Goal: Task Accomplishment & Management: Use online tool/utility

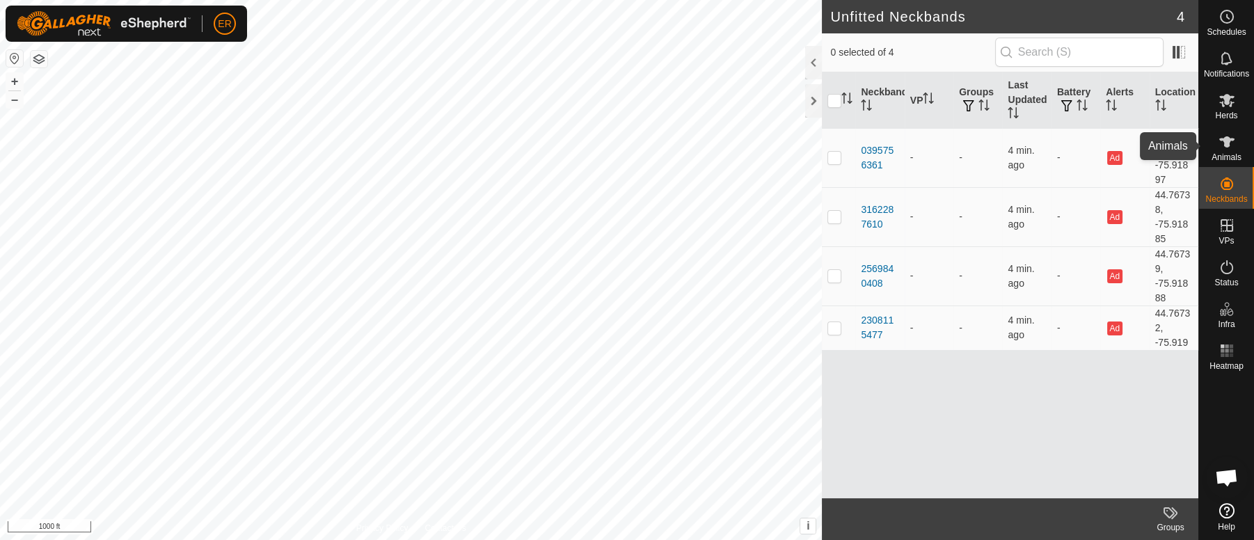
click at [1220, 138] on icon at bounding box center [1226, 142] width 17 height 17
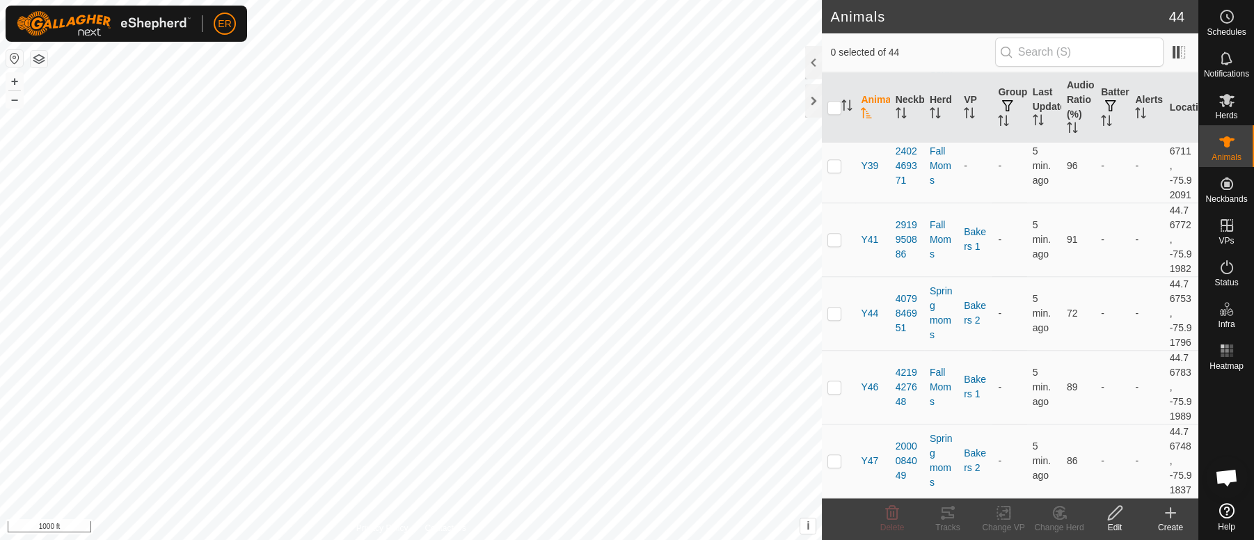
scroll to position [3200, 0]
click at [830, 171] on p-checkbox at bounding box center [834, 165] width 14 height 11
checkbox input "true"
click at [1007, 513] on icon at bounding box center [1003, 512] width 17 height 17
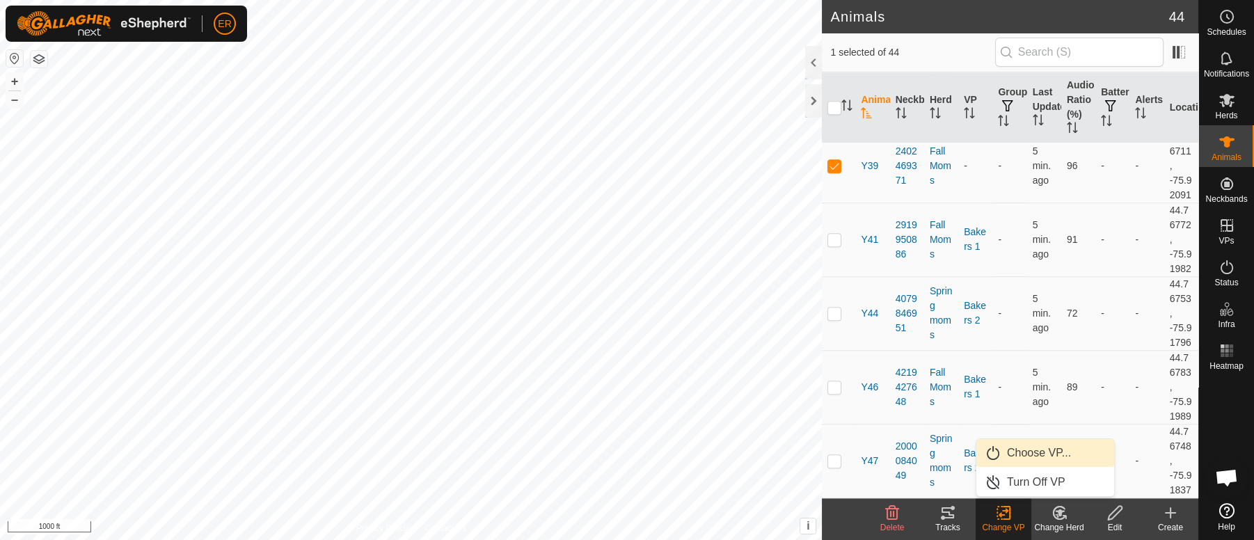
click at [1037, 453] on link "Choose VP..." at bounding box center [1045, 453] width 138 height 28
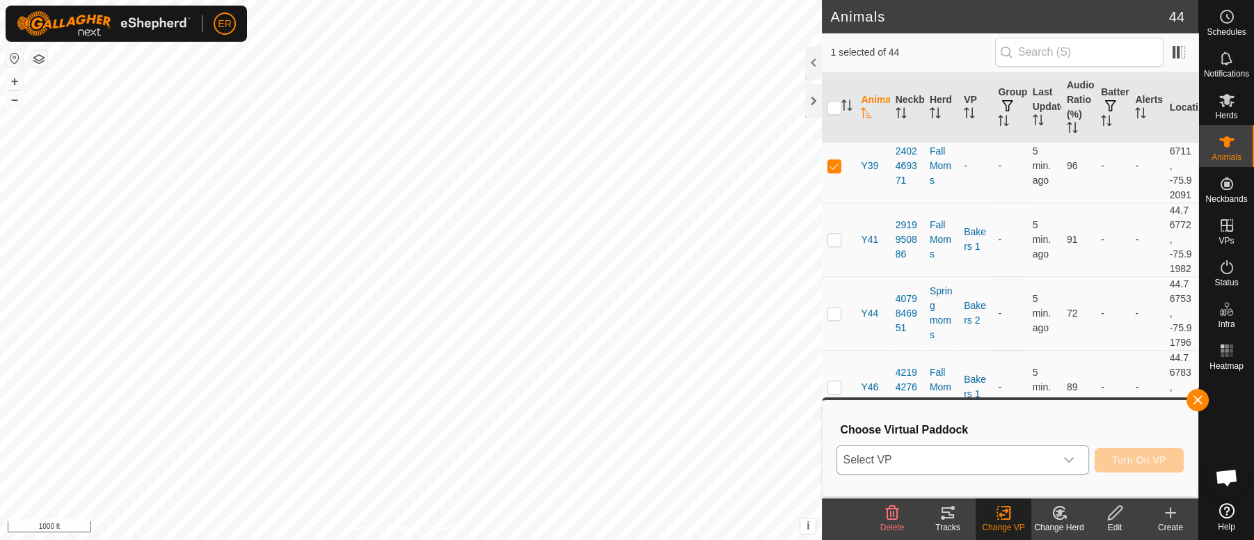
click at [1071, 458] on icon "dropdown trigger" at bounding box center [1069, 461] width 10 height 6
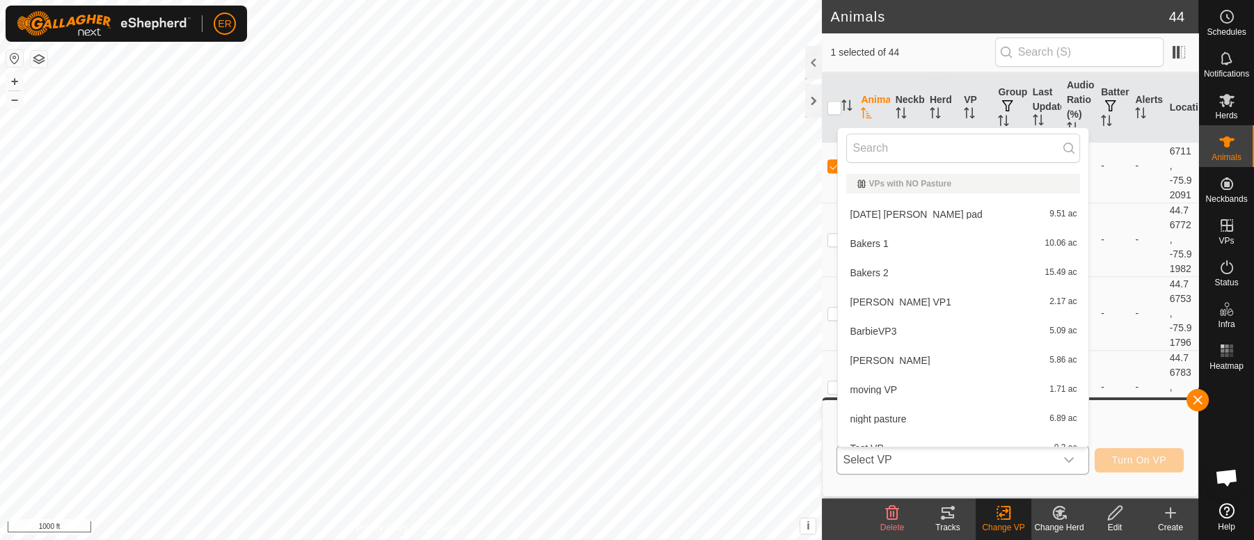
scroll to position [15, 0]
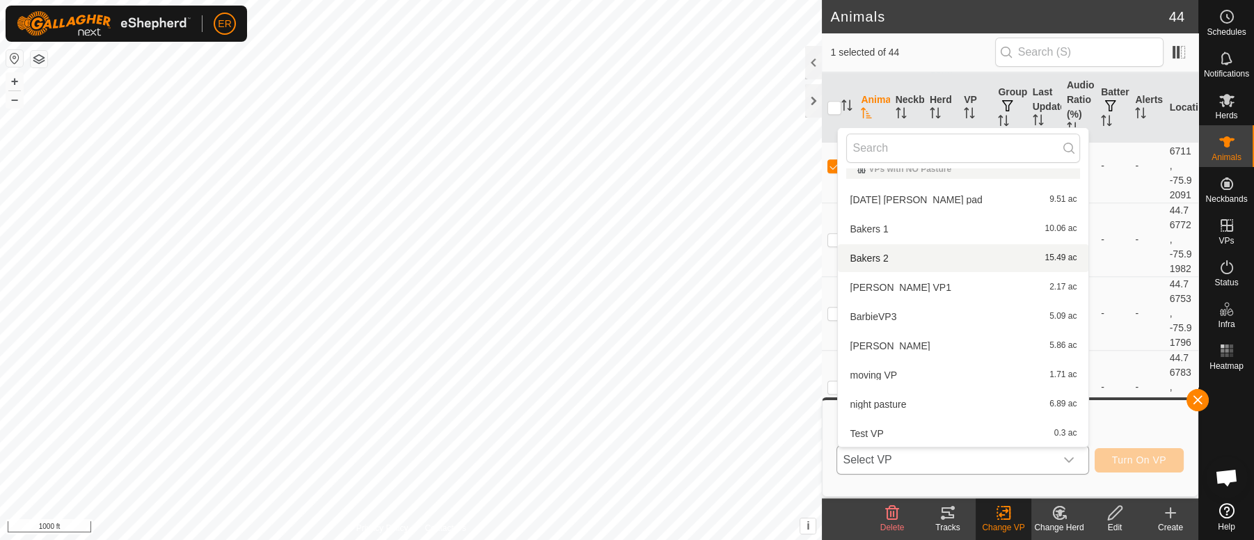
click at [858, 257] on li "Bakers 2 15.49 ac" at bounding box center [963, 258] width 250 height 28
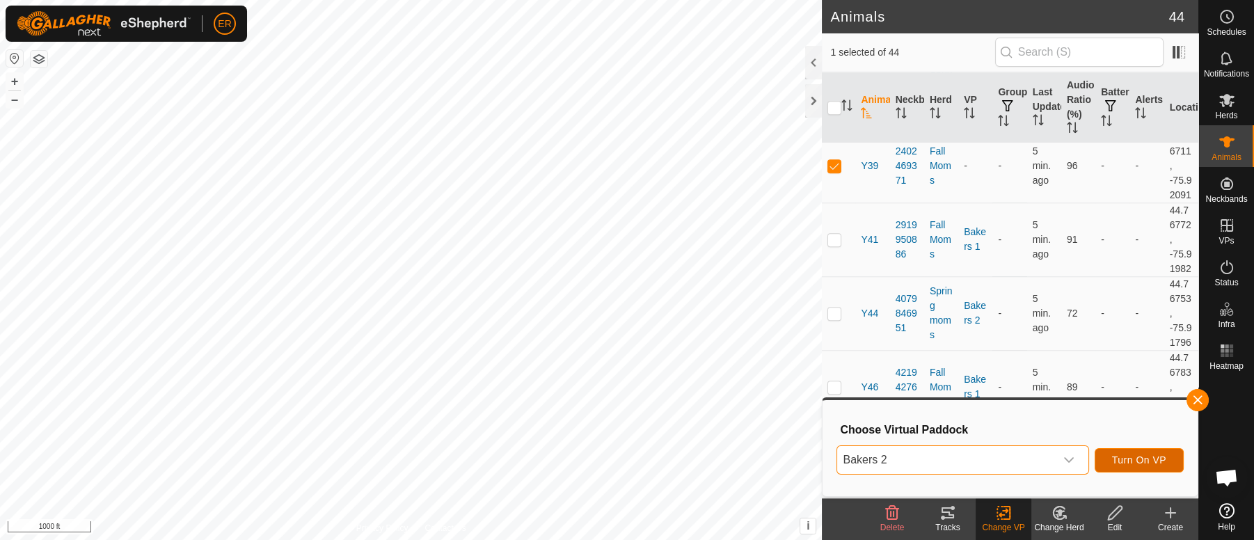
click at [1117, 452] on button "Turn On VP" at bounding box center [1138, 460] width 89 height 24
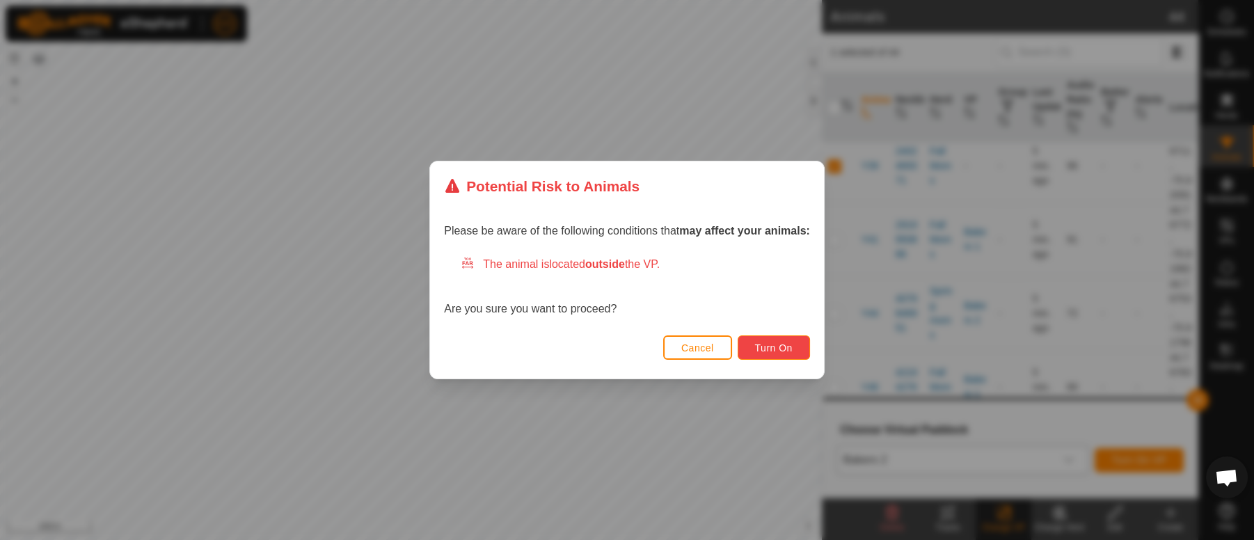
click at [780, 351] on span "Turn On" at bounding box center [774, 347] width 38 height 11
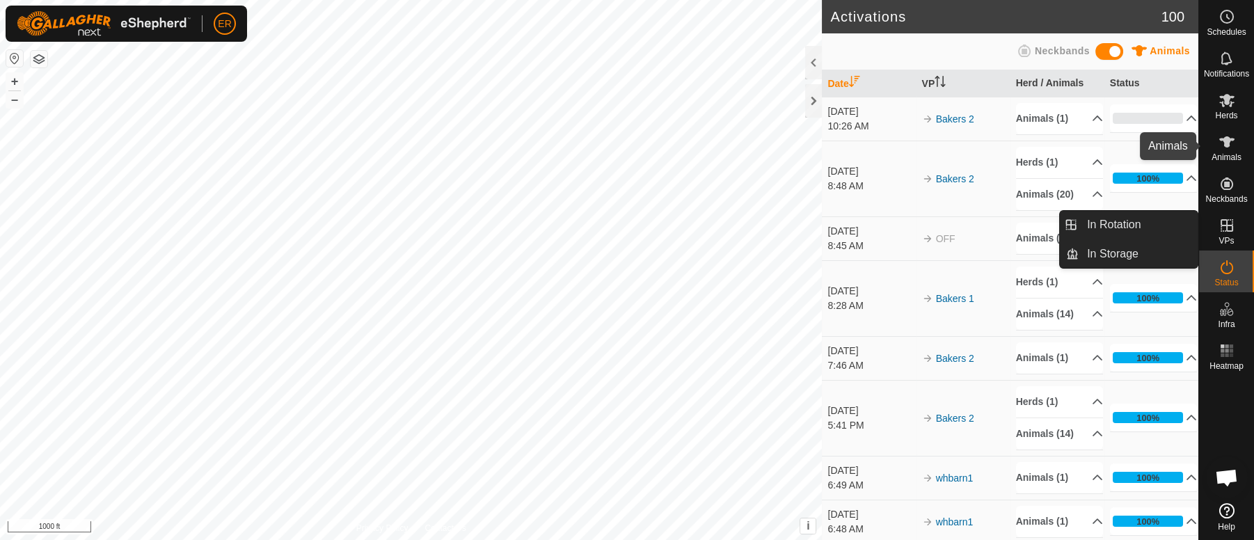
click at [1225, 138] on icon at bounding box center [1226, 141] width 15 height 11
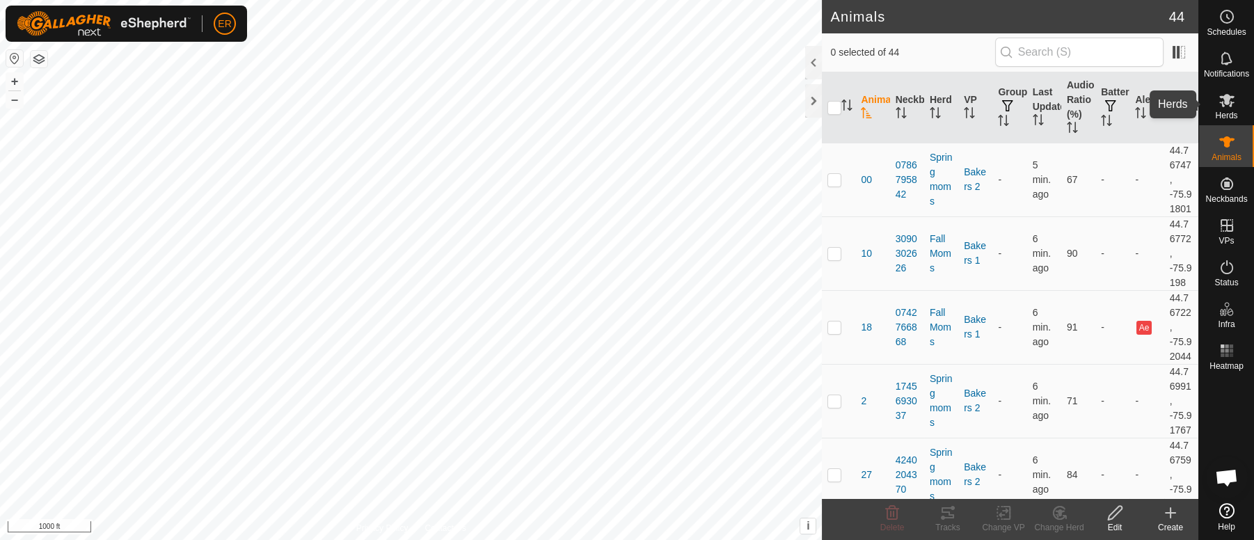
click at [1222, 100] on icon at bounding box center [1226, 100] width 17 height 17
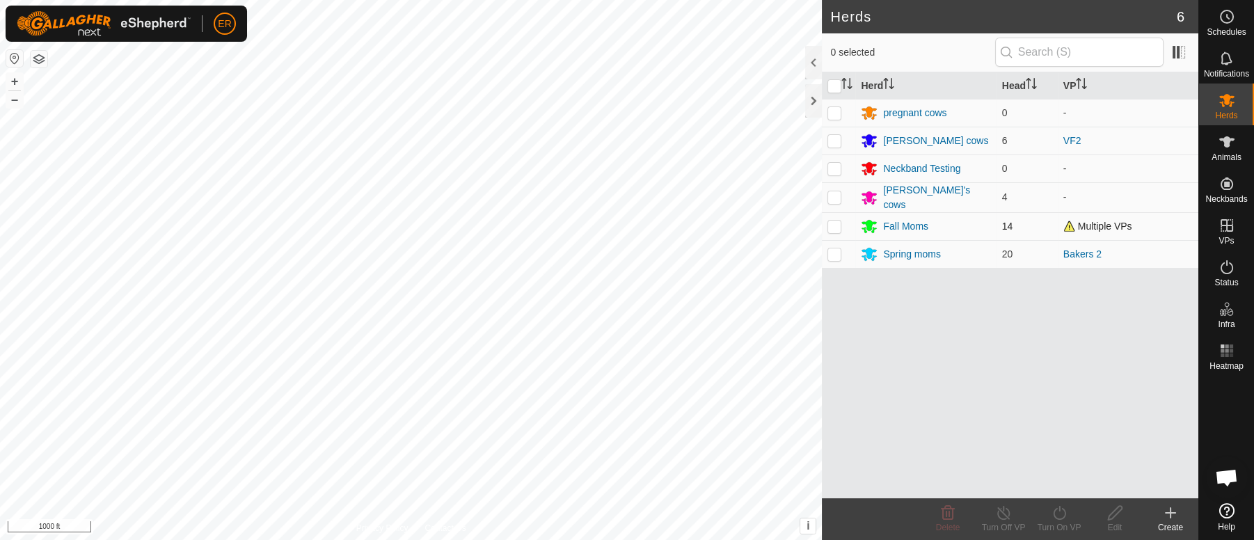
click at [835, 225] on p-checkbox at bounding box center [834, 226] width 14 height 11
checkbox input "true"
click at [1231, 138] on icon at bounding box center [1226, 142] width 17 height 17
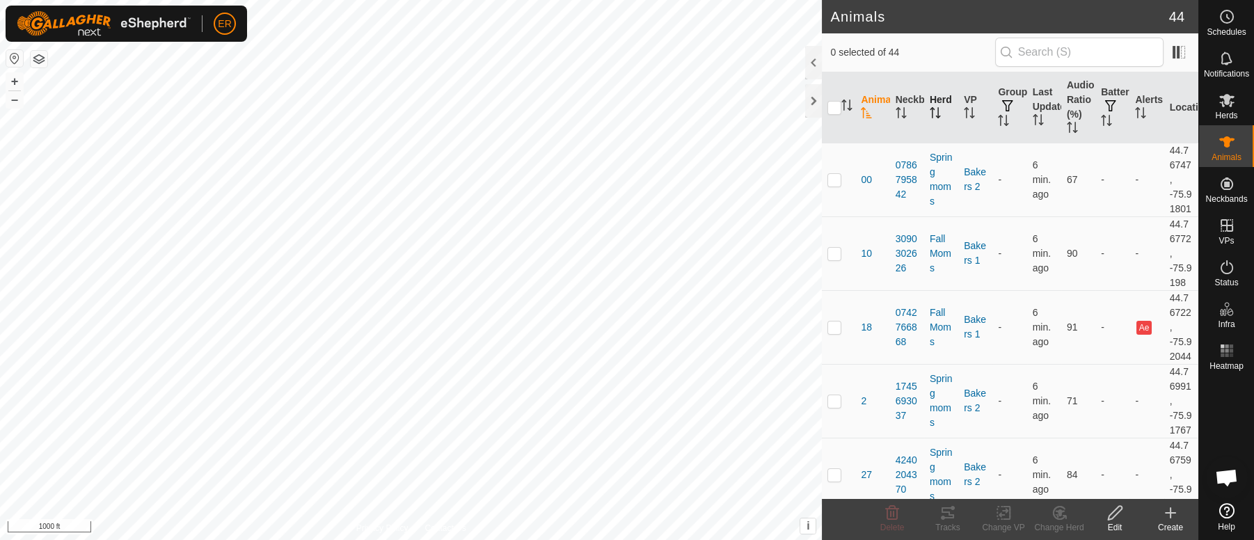
click at [937, 109] on icon "Activate to sort" at bounding box center [937, 112] width 1 height 11
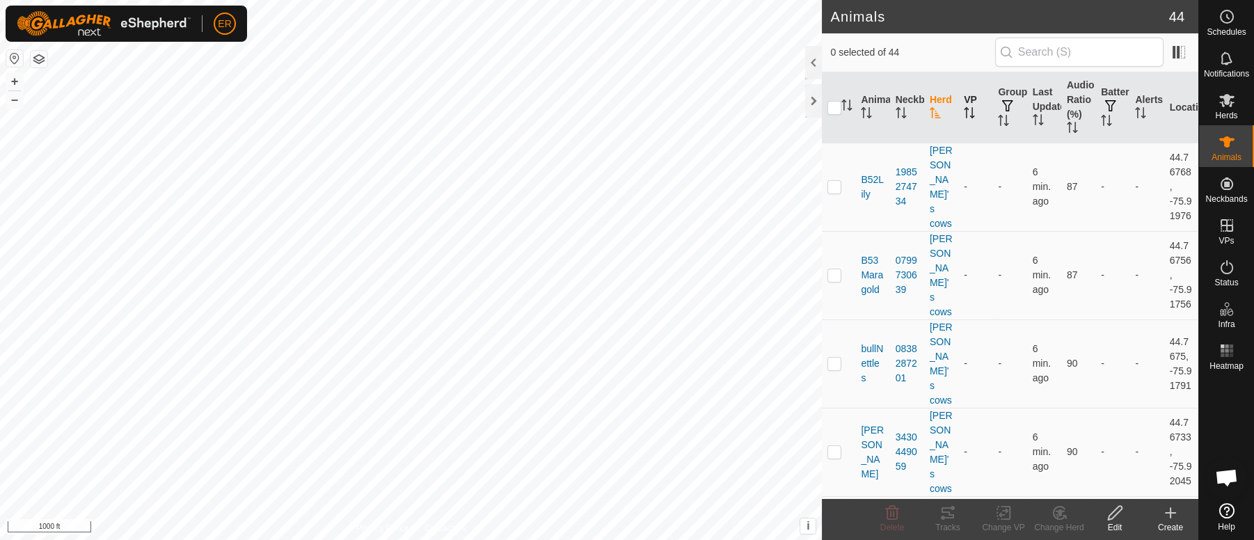
click at [966, 113] on icon "Activate to sort" at bounding box center [966, 112] width 1 height 11
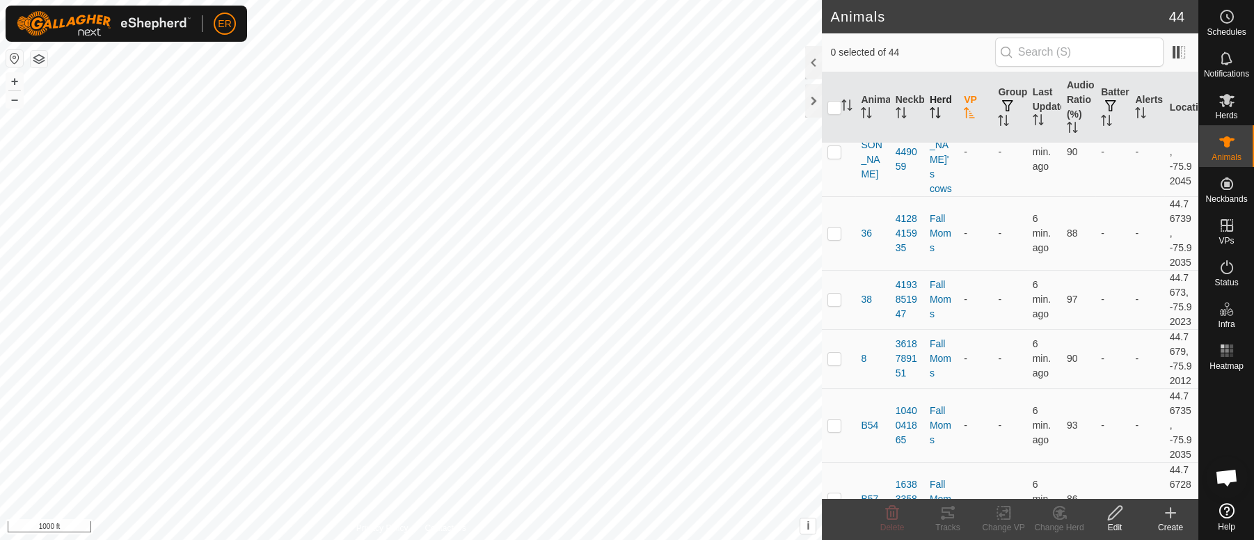
scroll to position [313, 0]
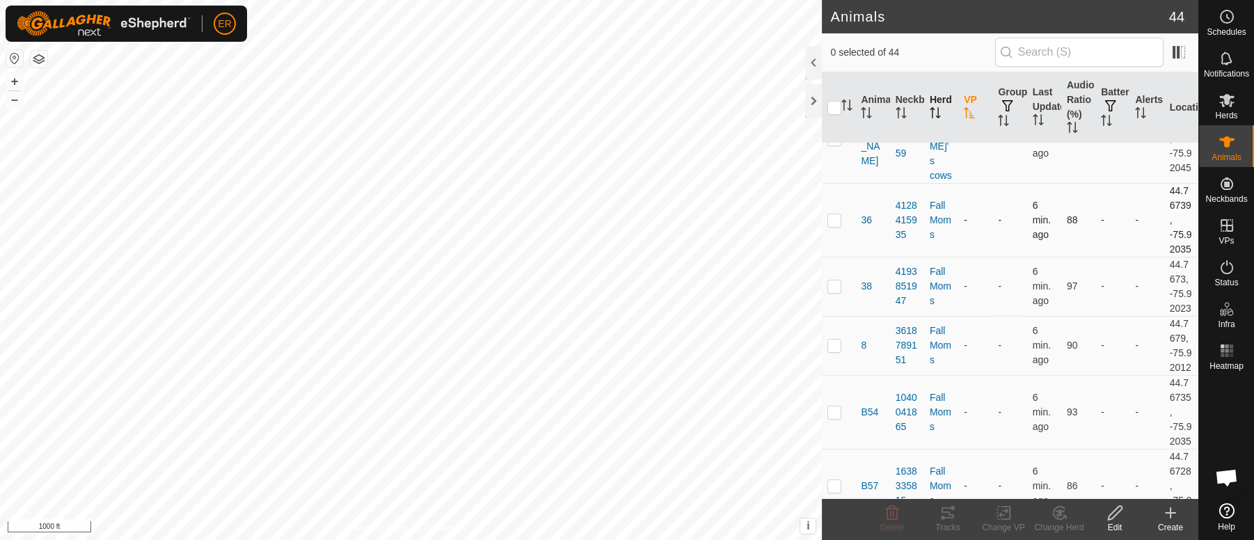
click at [823, 213] on td at bounding box center [838, 220] width 33 height 74
checkbox input "true"
click at [998, 515] on icon at bounding box center [1003, 512] width 17 height 17
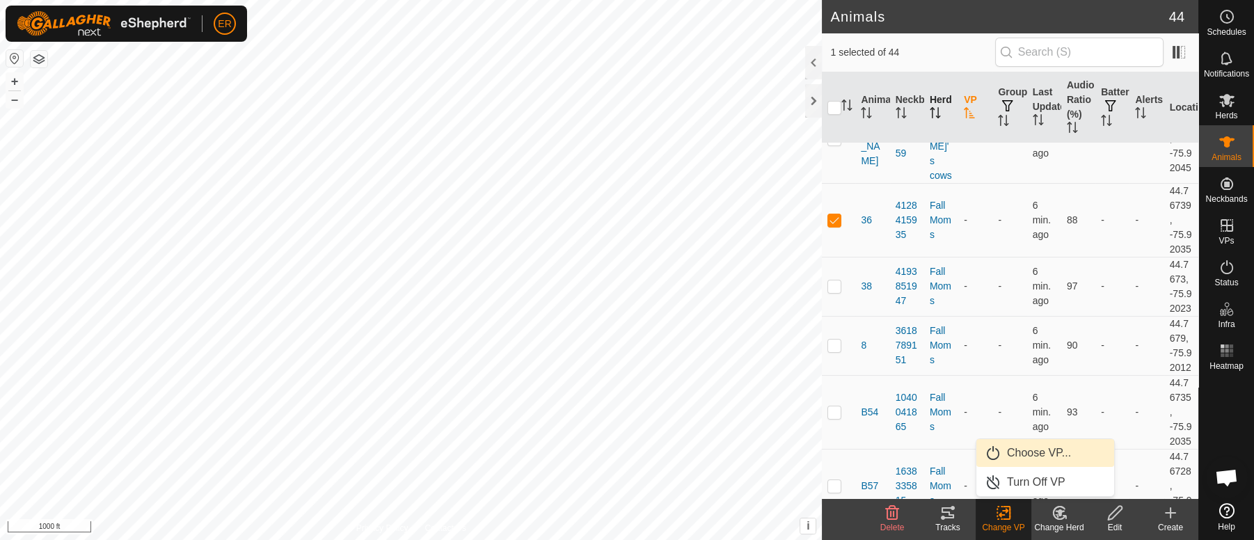
click at [1016, 452] on link "Choose VP..." at bounding box center [1045, 453] width 138 height 28
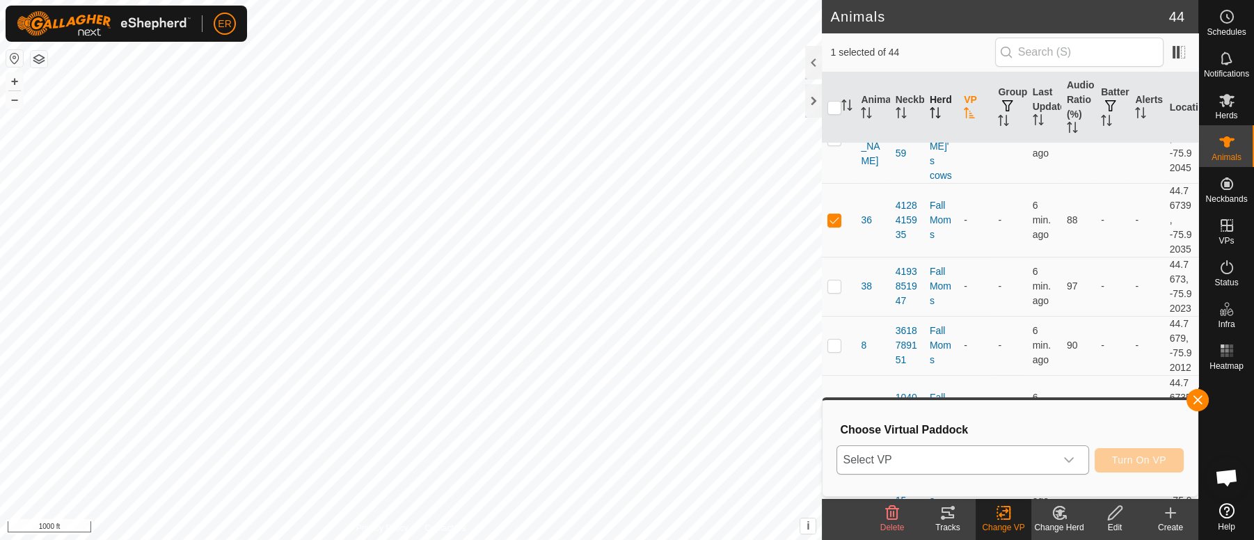
click at [1068, 459] on icon "dropdown trigger" at bounding box center [1068, 459] width 11 height 11
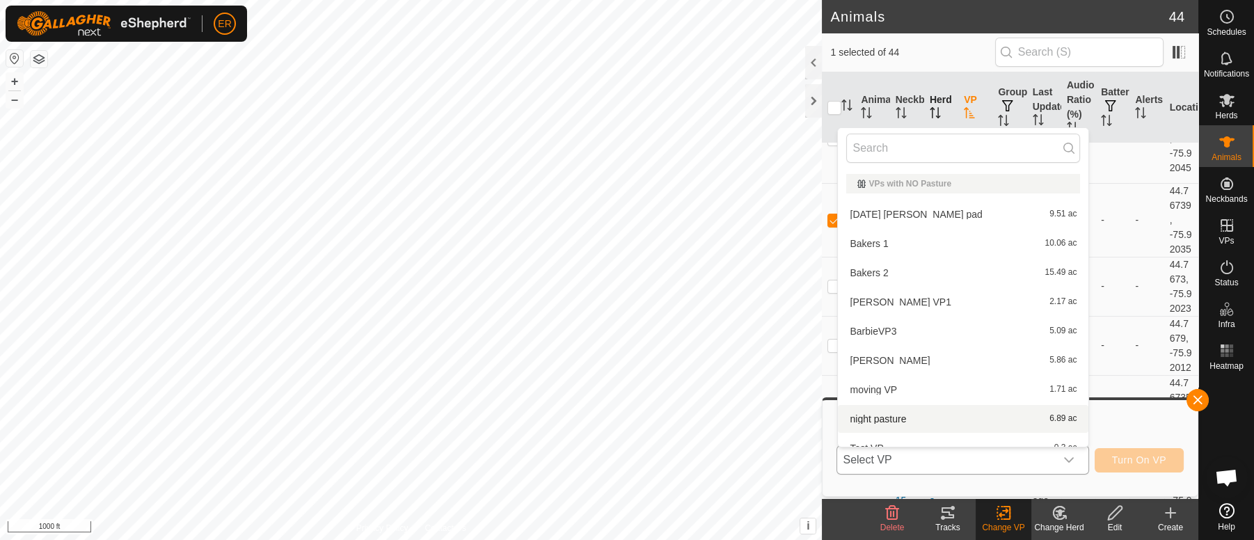
scroll to position [15, 0]
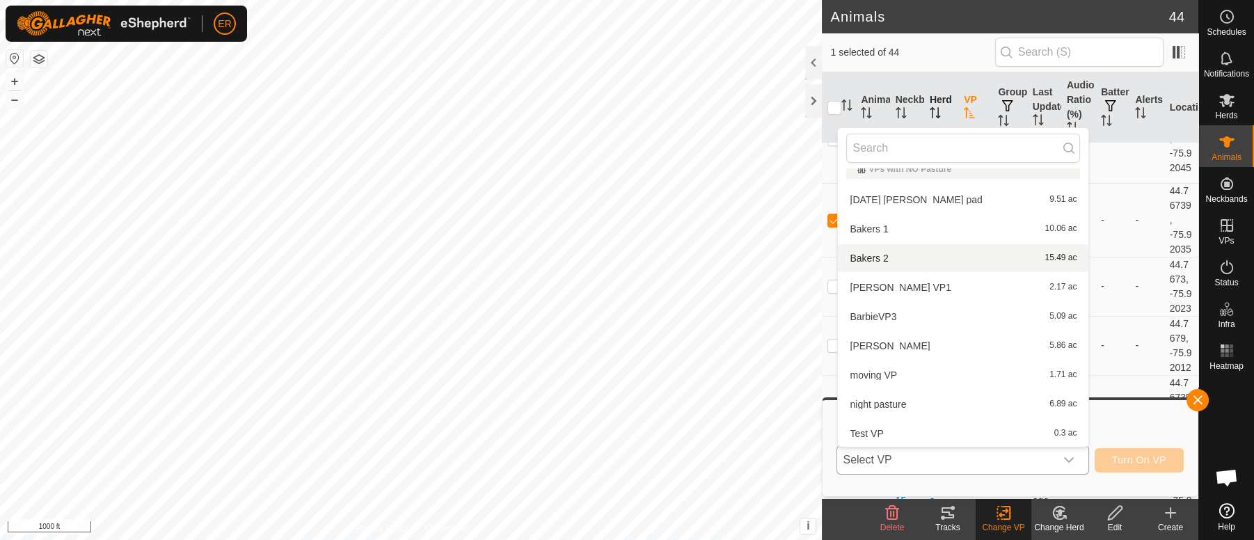
click at [865, 259] on li "Bakers 2 15.49 ac" at bounding box center [963, 258] width 250 height 28
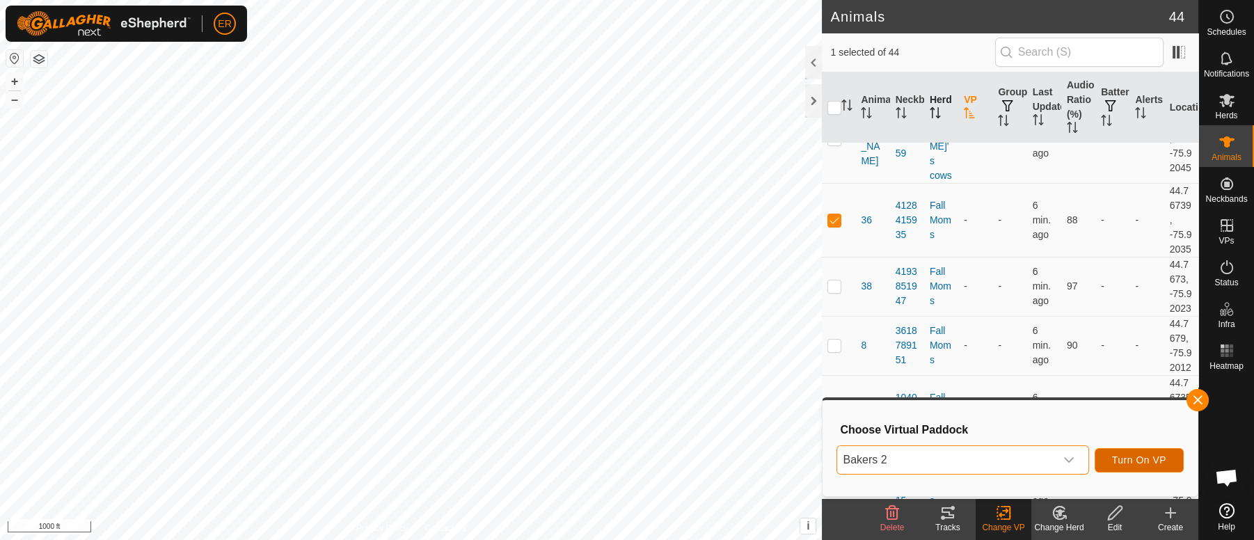
click at [1112, 460] on span "Turn On VP" at bounding box center [1139, 459] width 54 height 11
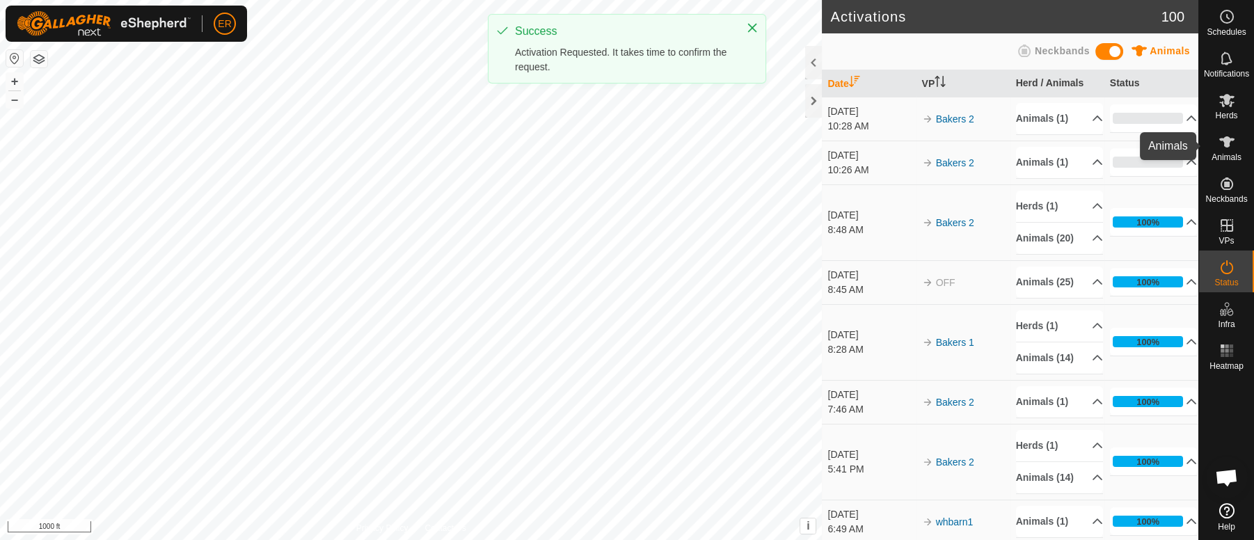
click at [1224, 141] on icon at bounding box center [1226, 141] width 15 height 11
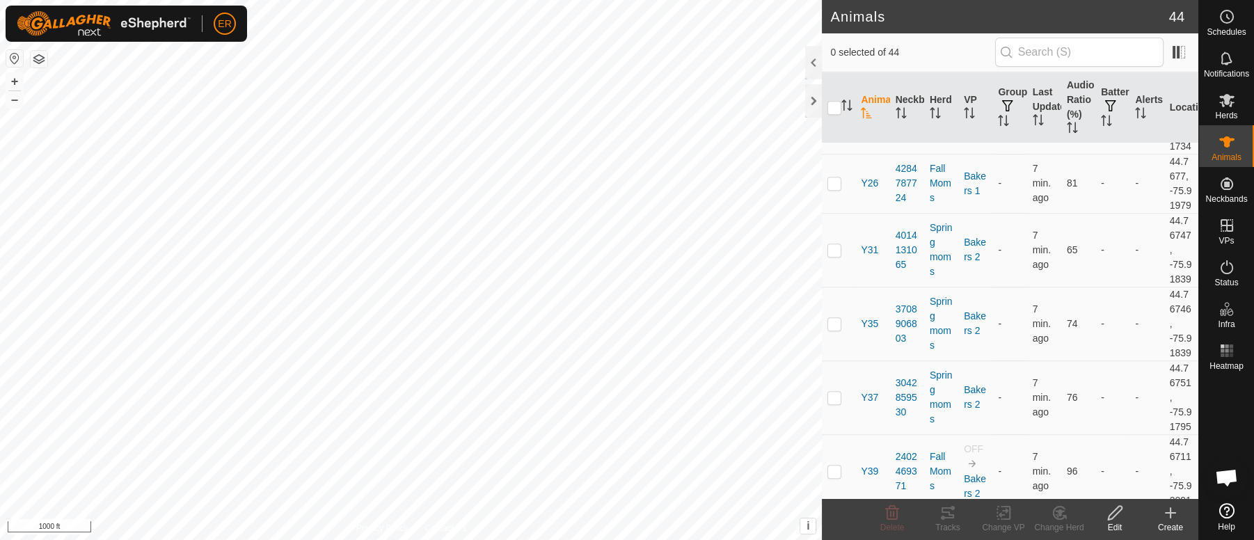
scroll to position [2571, 0]
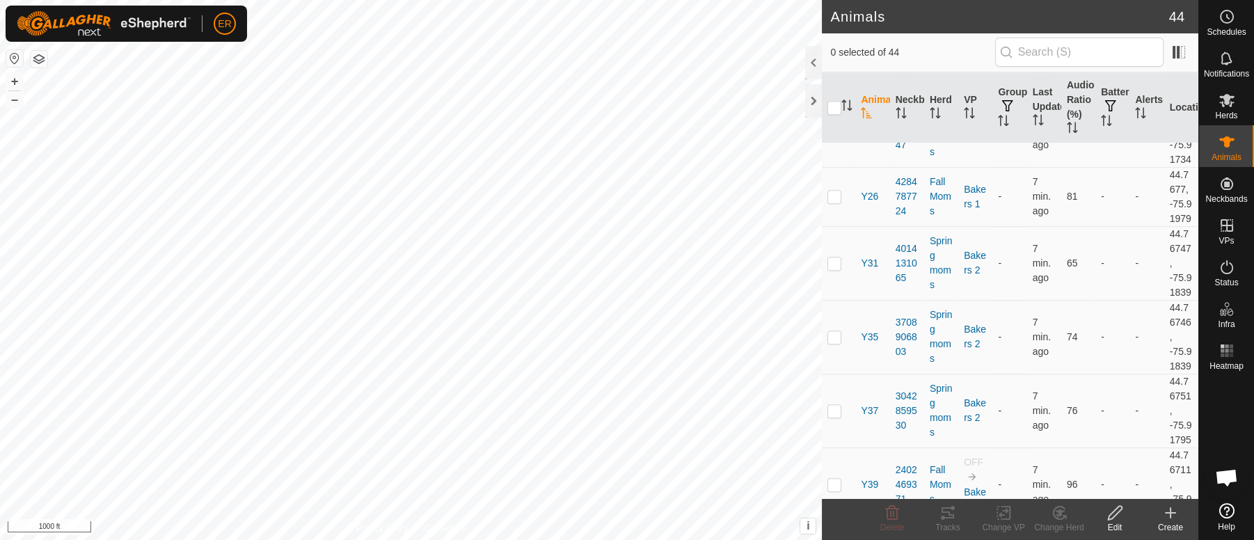
checkbox input "true"
click at [1008, 510] on icon at bounding box center [1003, 512] width 17 height 17
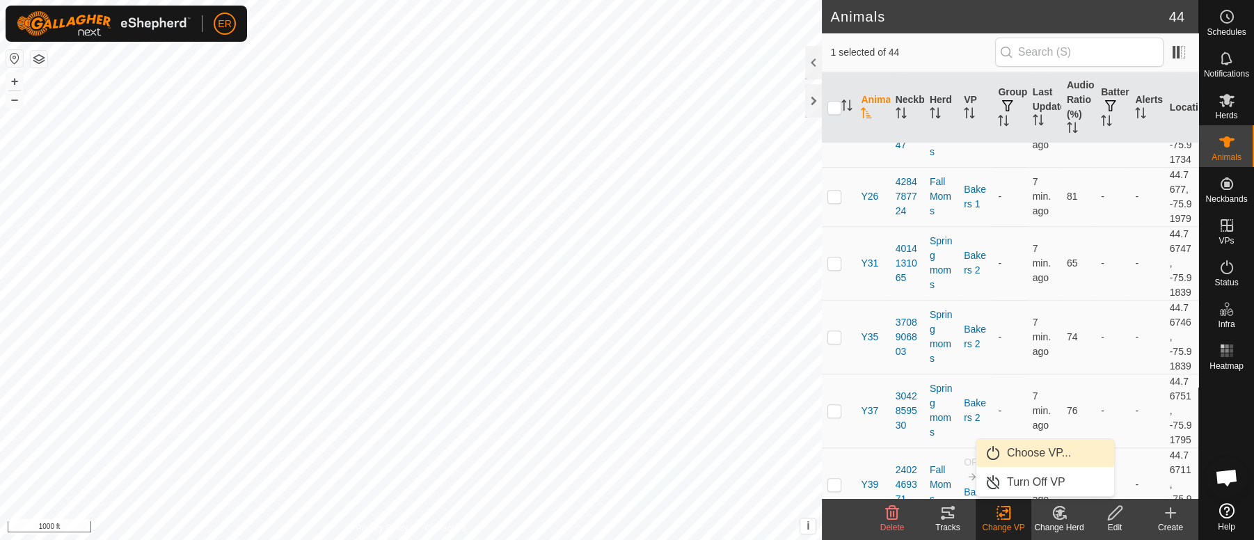
click at [1031, 453] on link "Choose VP..." at bounding box center [1045, 453] width 138 height 28
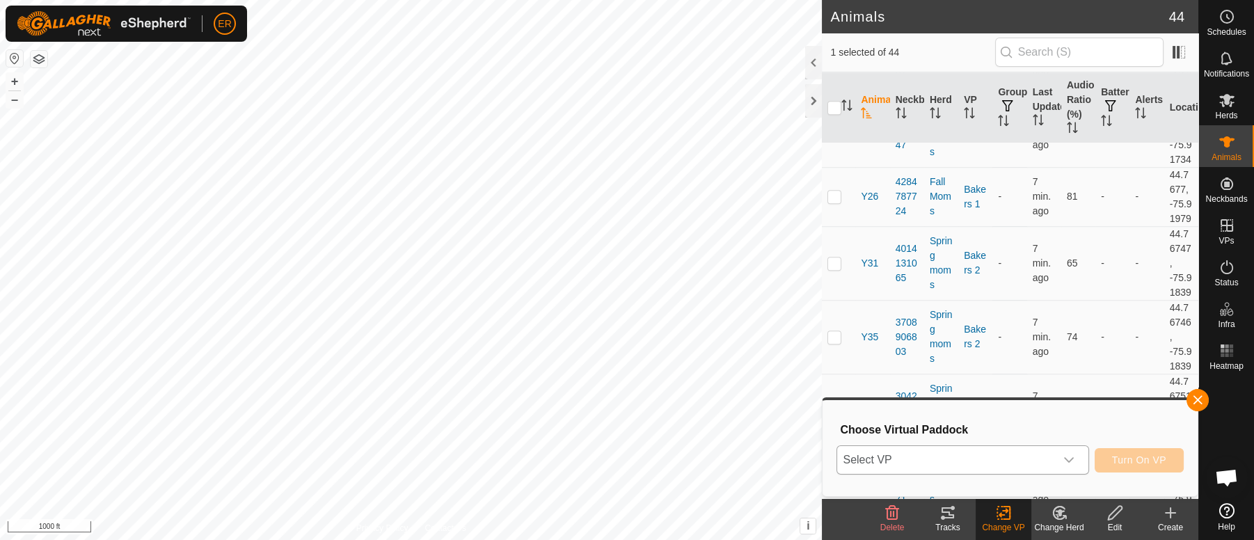
click at [1067, 456] on icon "dropdown trigger" at bounding box center [1068, 459] width 11 height 11
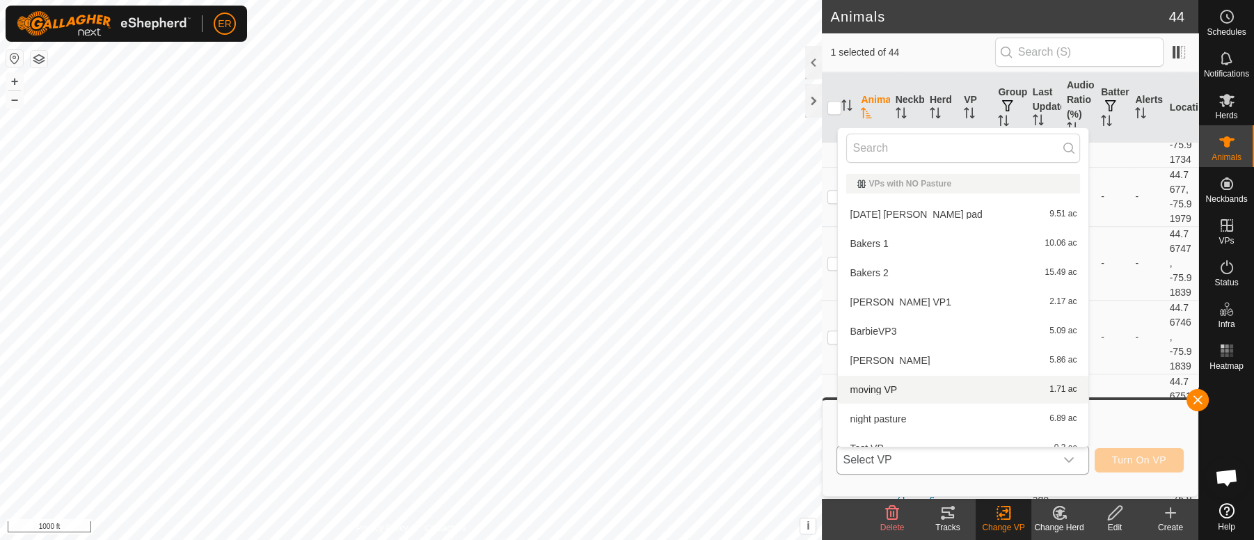
scroll to position [15, 0]
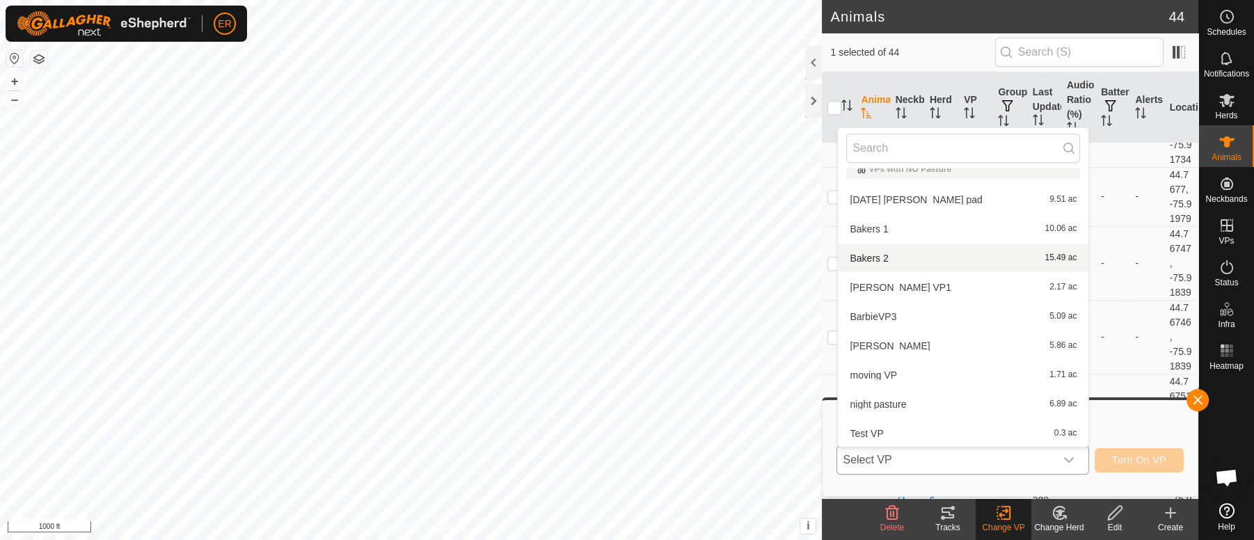
click at [854, 255] on li "Bakers 2 15.49 ac" at bounding box center [963, 258] width 250 height 28
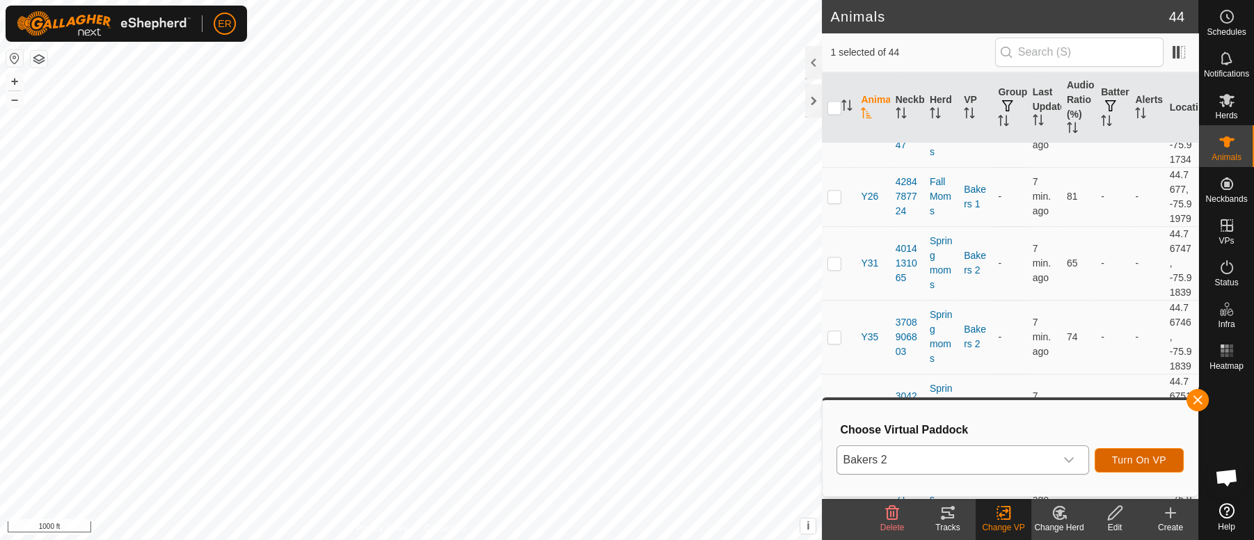
click at [1110, 463] on button "Turn On VP" at bounding box center [1138, 460] width 89 height 24
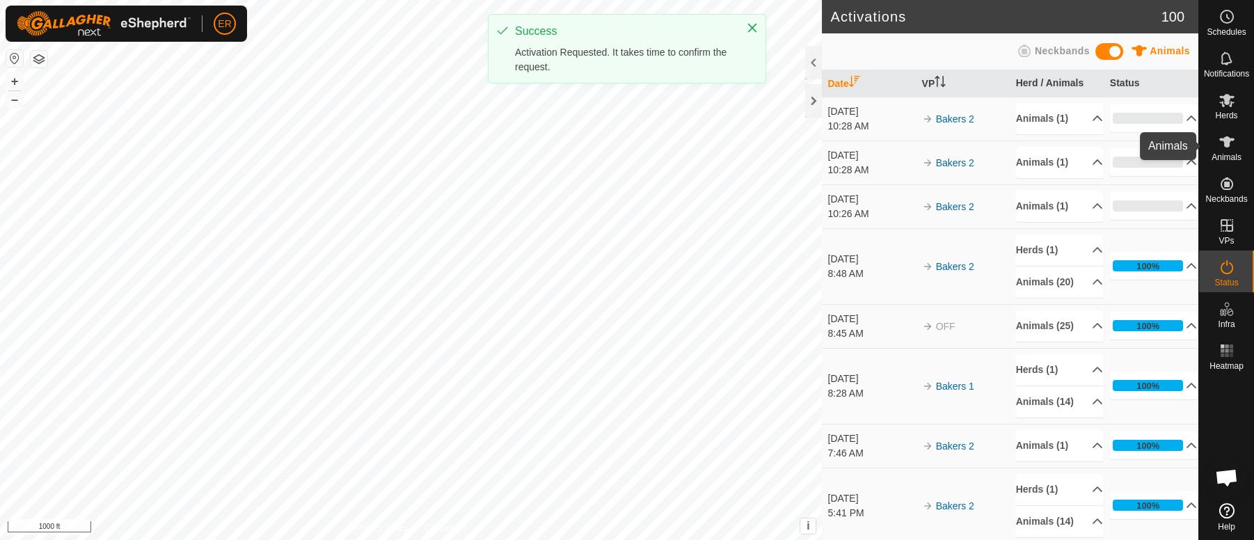
click at [1226, 143] on icon at bounding box center [1226, 141] width 15 height 11
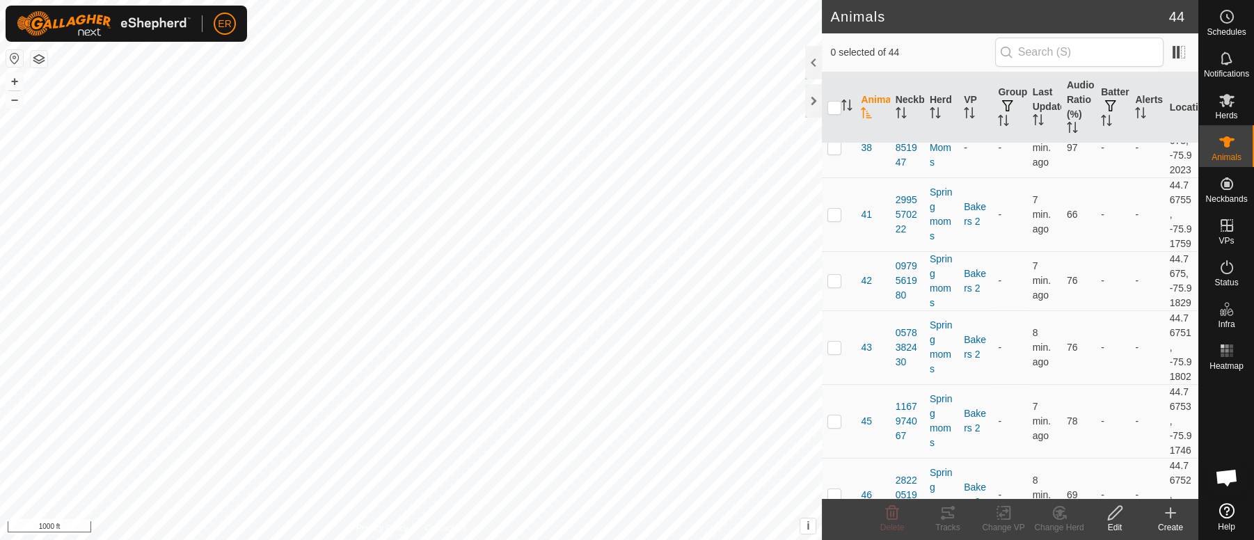
scroll to position [647, 0]
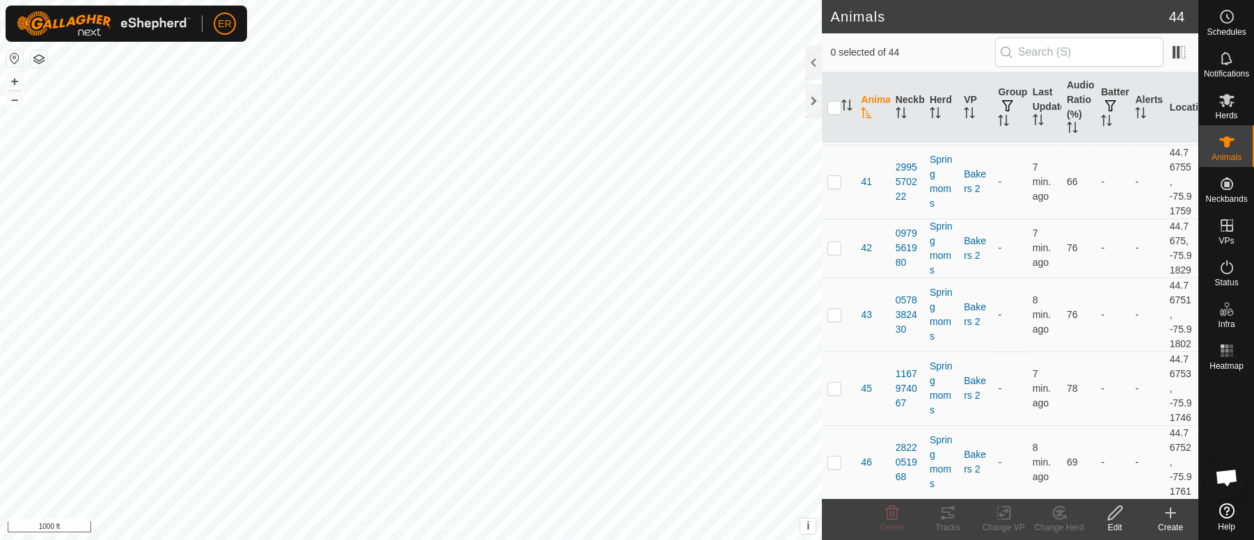
click at [834, 120] on p-checkbox at bounding box center [834, 114] width 14 height 11
checkbox input "true"
click at [995, 513] on icon at bounding box center [1003, 512] width 17 height 17
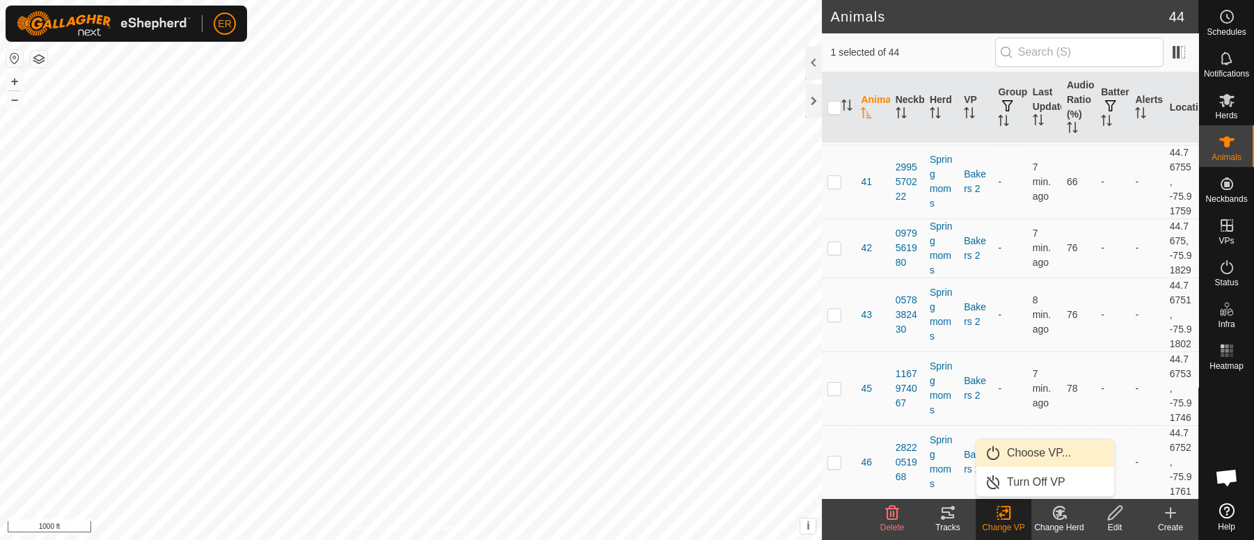
click at [1029, 453] on link "Choose VP..." at bounding box center [1045, 453] width 138 height 28
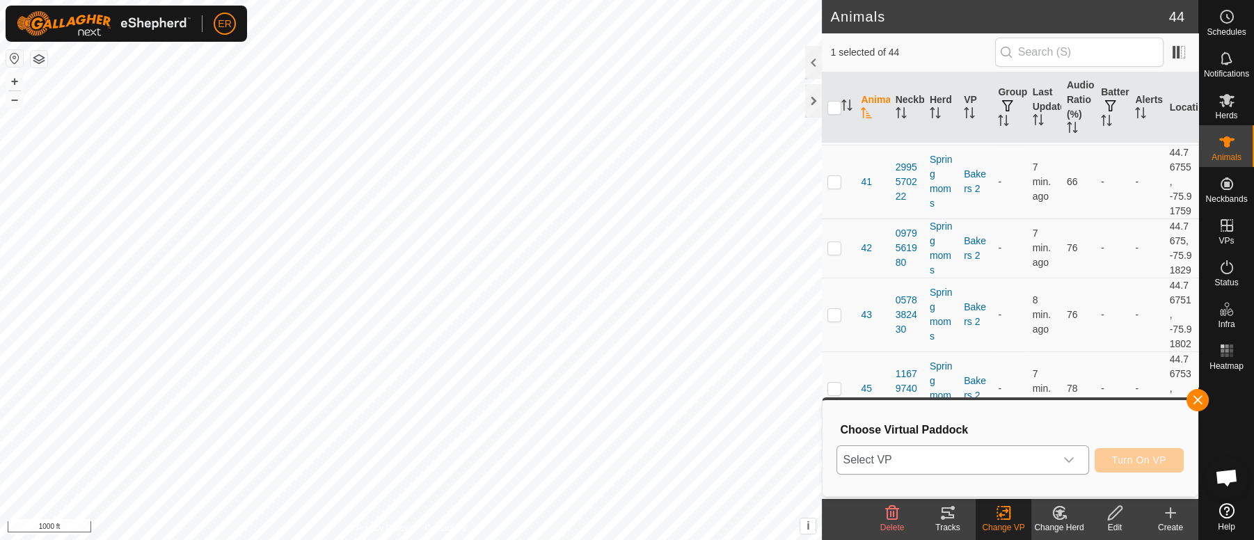
click at [1067, 459] on icon "dropdown trigger" at bounding box center [1068, 459] width 11 height 11
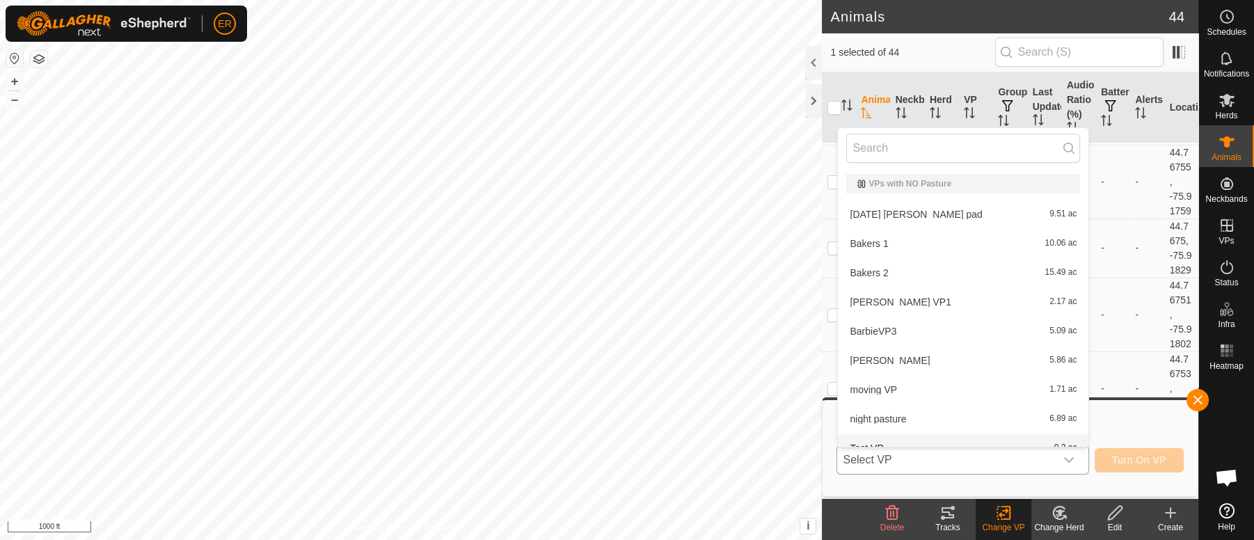
scroll to position [15, 0]
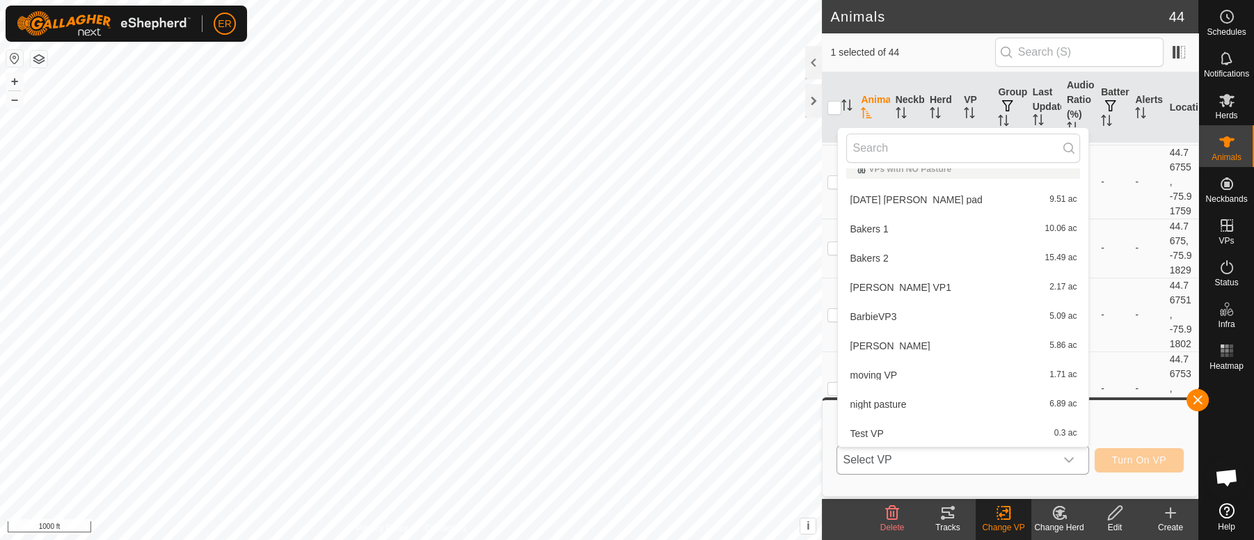
click at [862, 261] on li "Bakers 2 15.49 ac" at bounding box center [963, 258] width 250 height 28
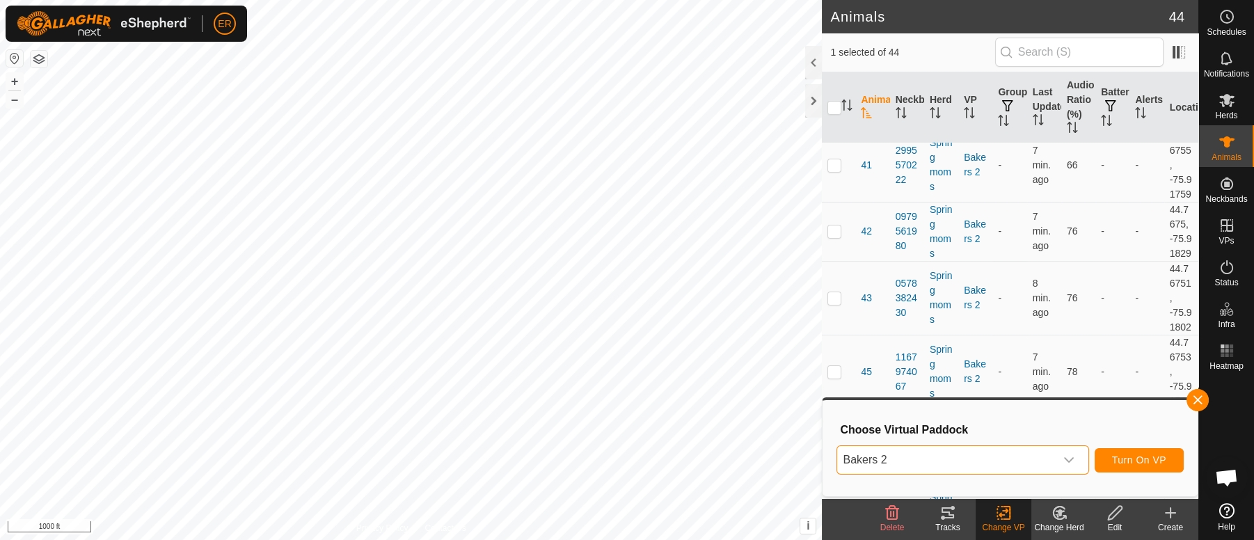
scroll to position [683, 0]
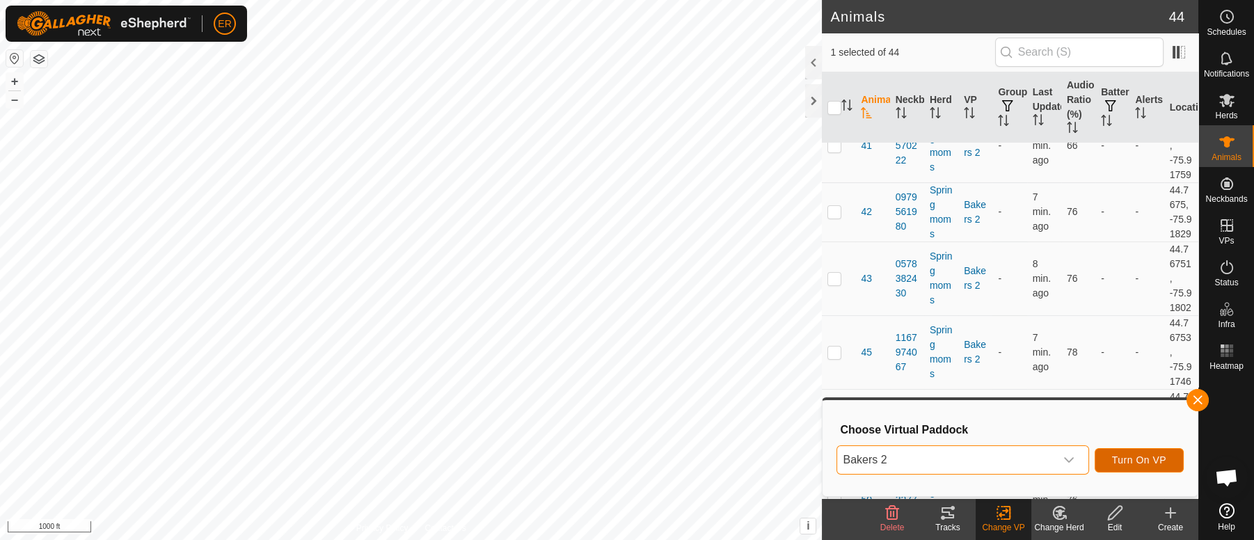
click at [1130, 454] on span "Turn On VP" at bounding box center [1139, 459] width 54 height 11
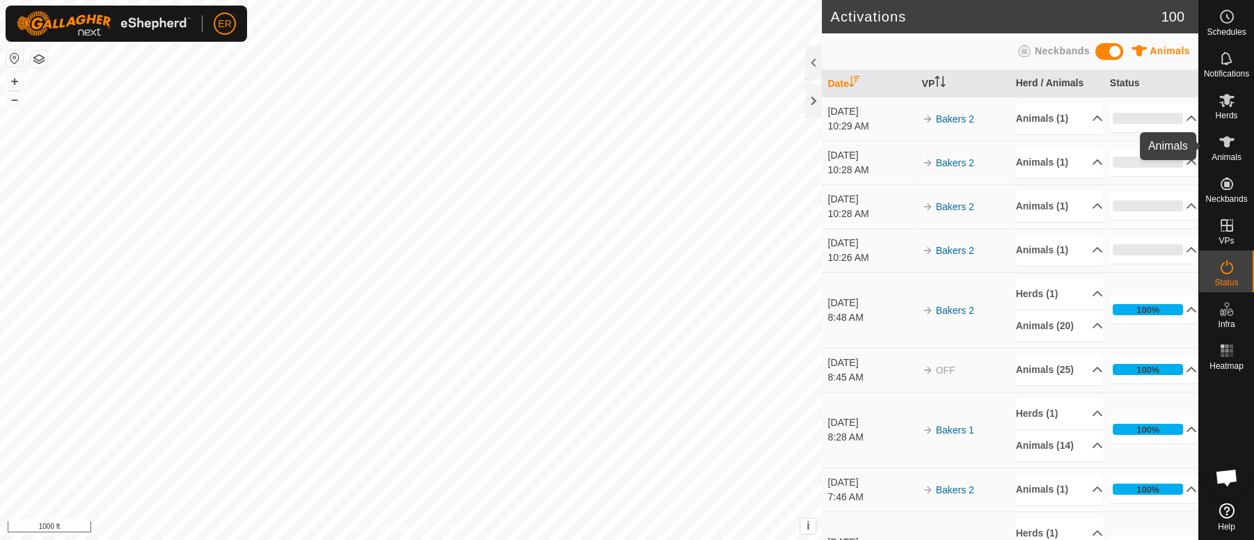
click at [1222, 142] on icon at bounding box center [1226, 142] width 17 height 17
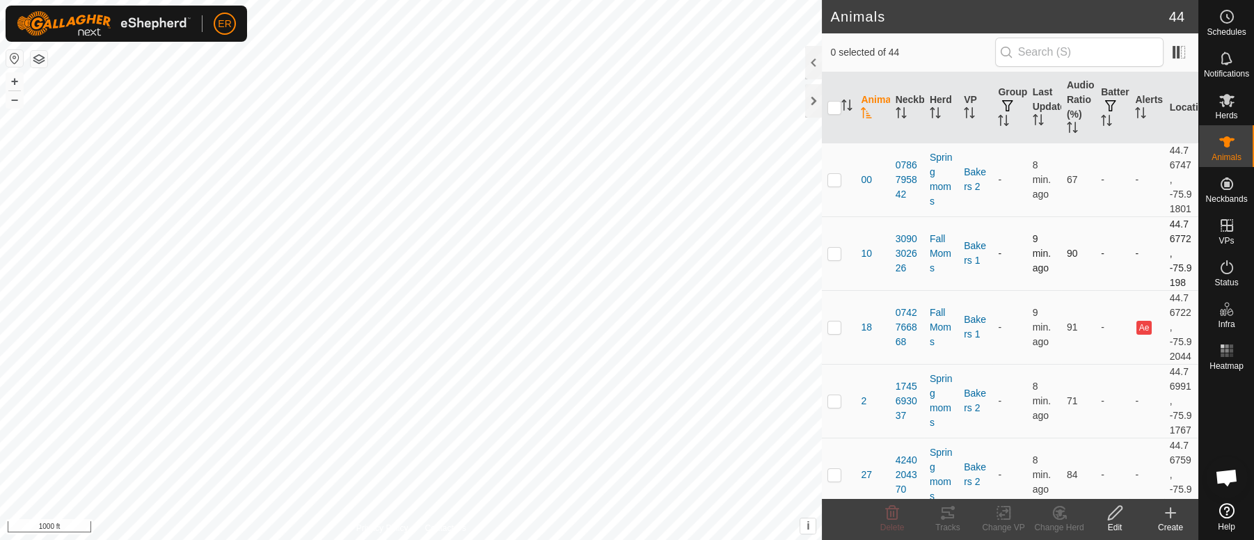
click at [834, 259] on p-checkbox at bounding box center [834, 253] width 14 height 11
checkbox input "true"
click at [1004, 510] on icon at bounding box center [1003, 513] width 10 height 9
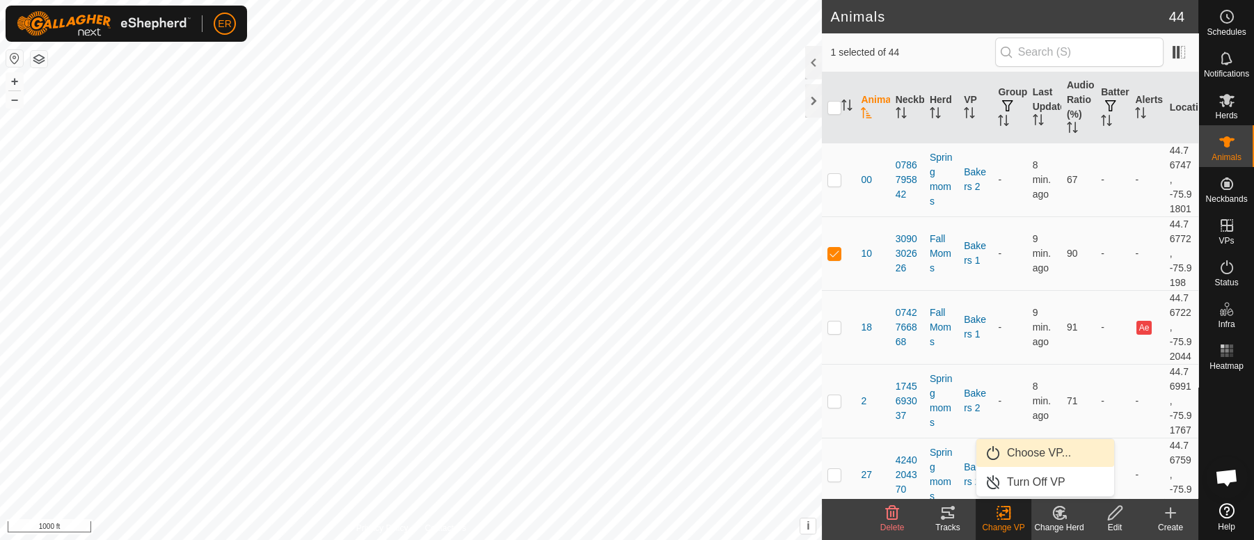
click at [1027, 451] on link "Choose VP..." at bounding box center [1045, 453] width 138 height 28
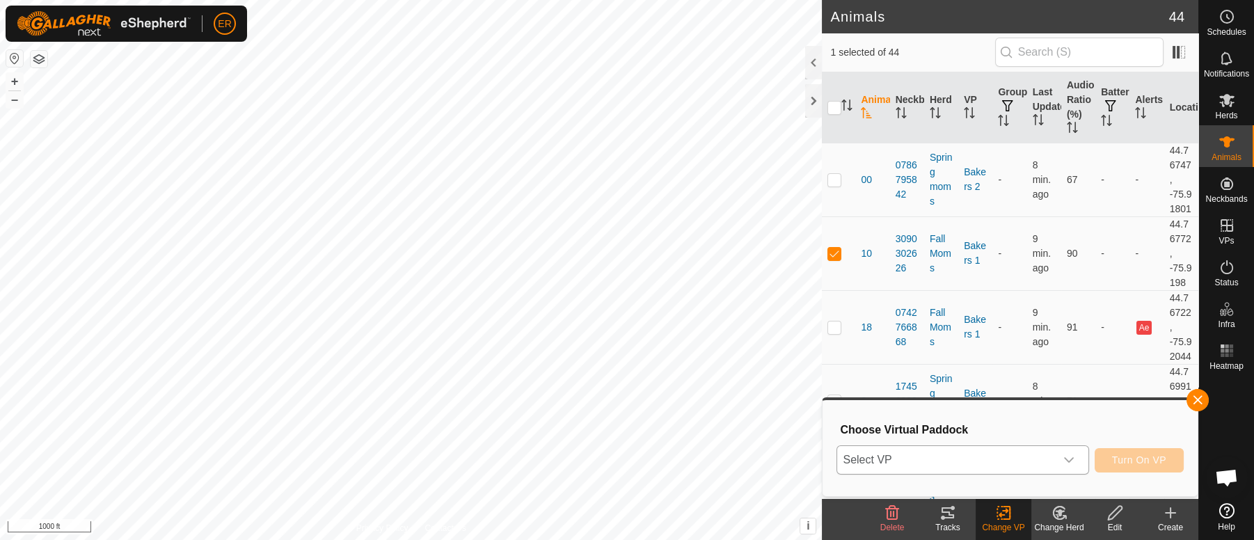
click at [1066, 457] on icon "dropdown trigger" at bounding box center [1068, 459] width 11 height 11
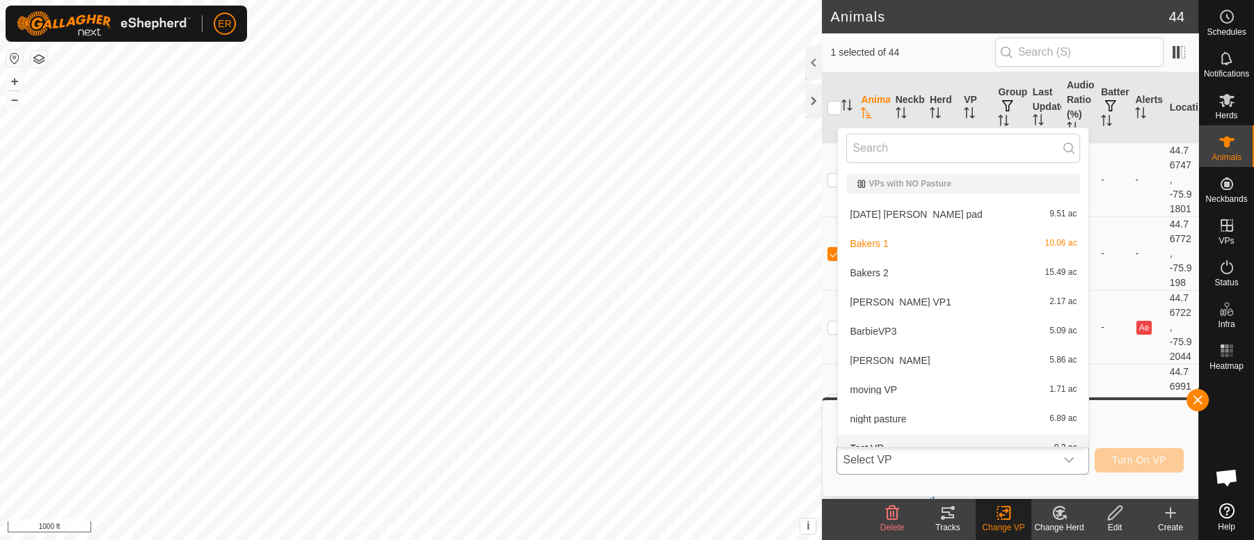
scroll to position [15, 0]
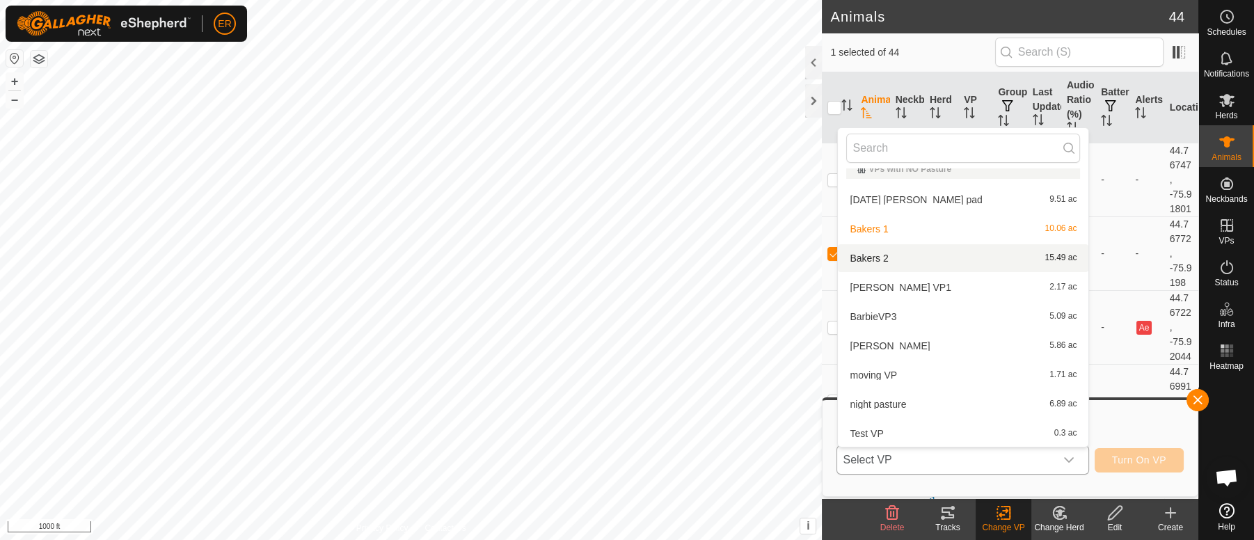
click at [856, 257] on li "Bakers 2 15.49 ac" at bounding box center [963, 258] width 250 height 28
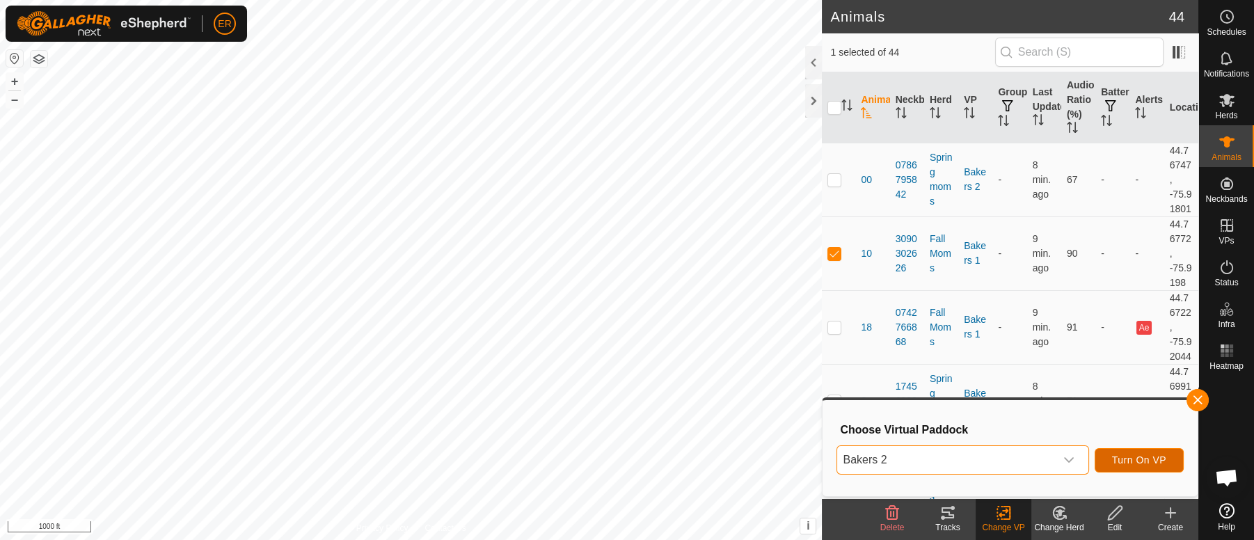
click at [1119, 456] on span "Turn On VP" at bounding box center [1139, 459] width 54 height 11
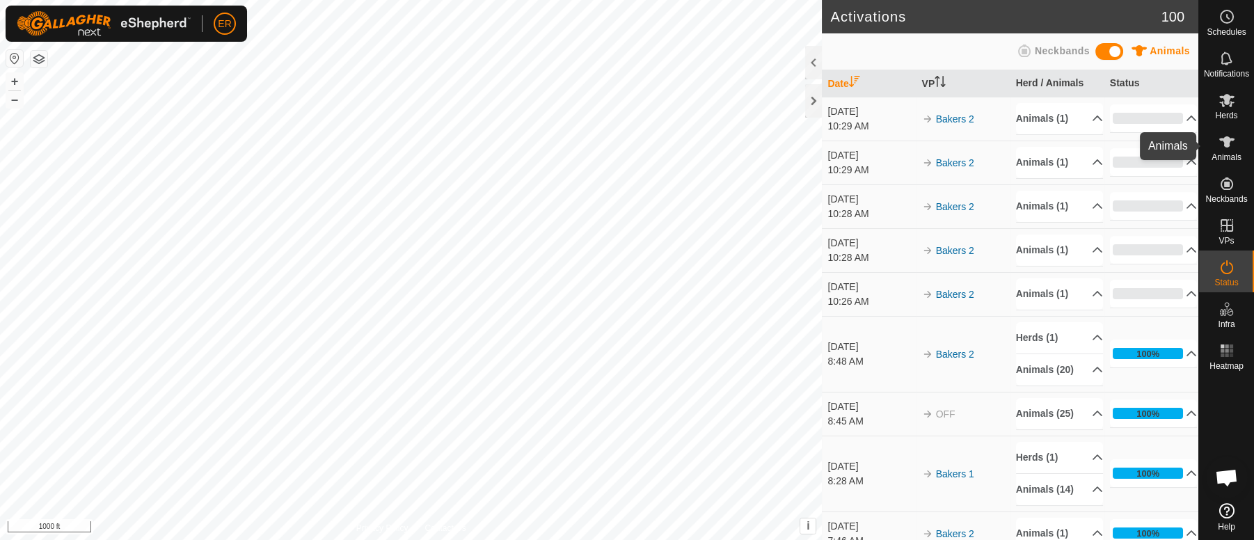
click at [1221, 146] on icon at bounding box center [1226, 142] width 17 height 17
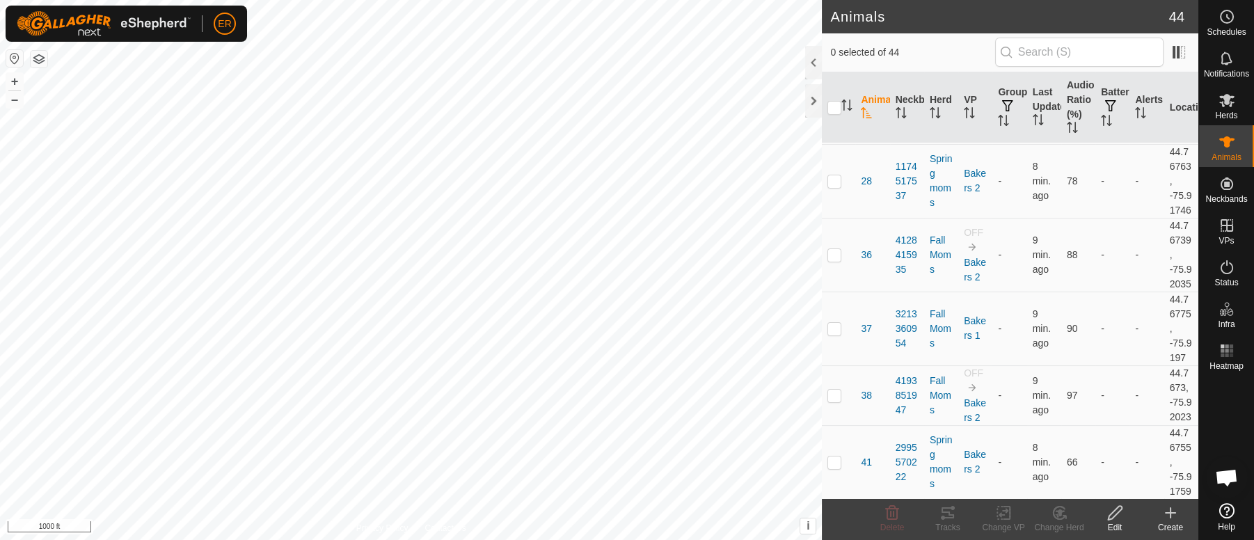
scroll to position [343, 0]
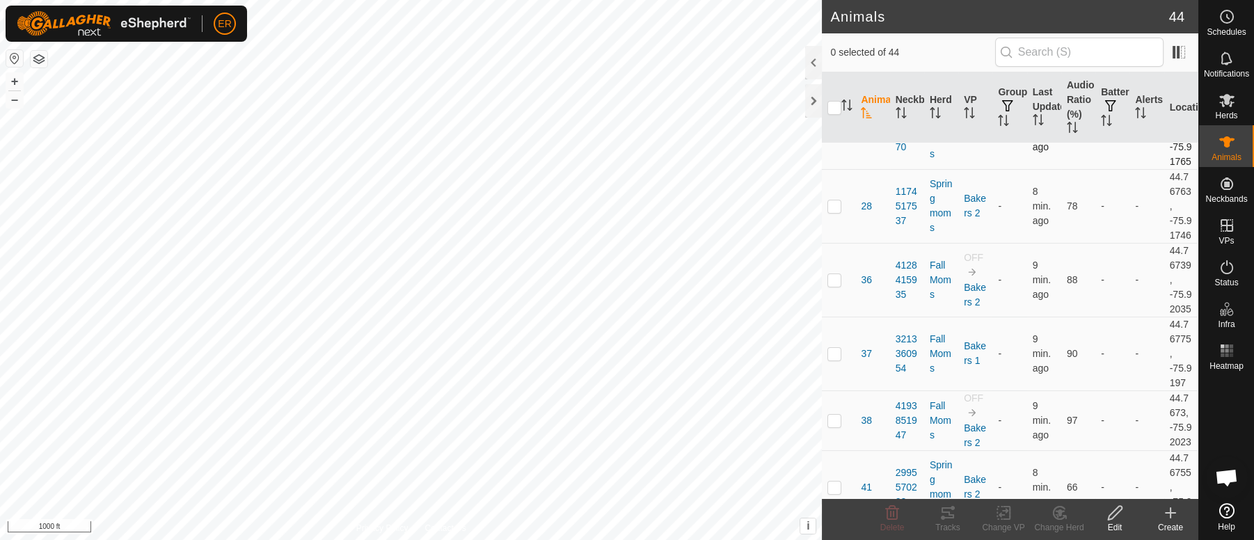
click at [833, 138] on p-checkbox at bounding box center [834, 132] width 14 height 11
click at [1005, 508] on icon at bounding box center [1003, 512] width 17 height 17
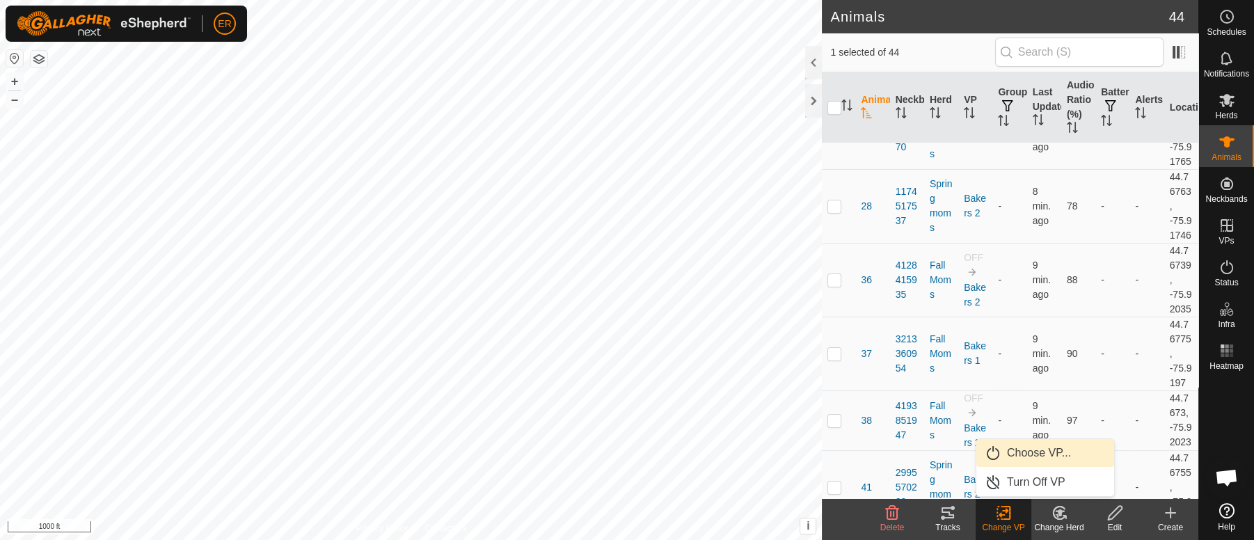
click at [1024, 453] on link "Choose VP..." at bounding box center [1045, 453] width 138 height 28
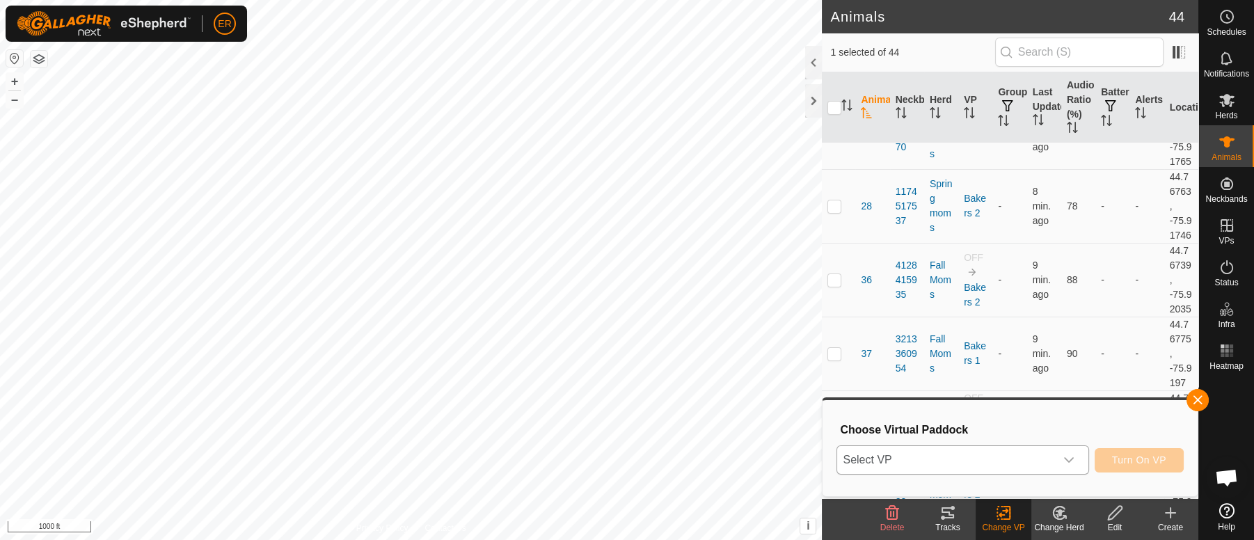
click at [1068, 460] on icon "dropdown trigger" at bounding box center [1068, 459] width 11 height 11
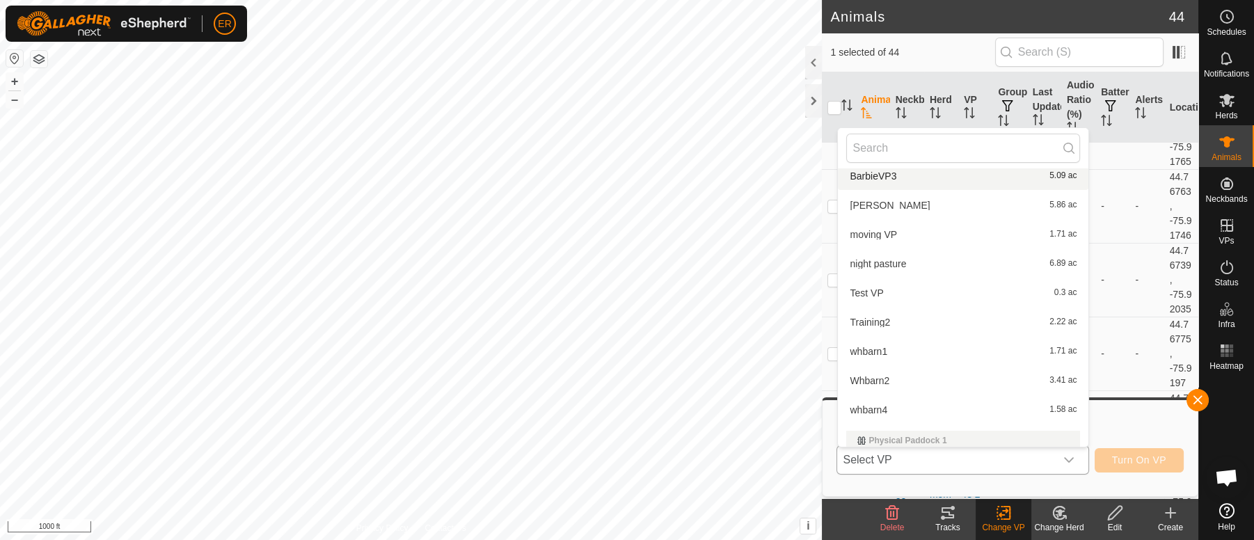
scroll to position [0, 0]
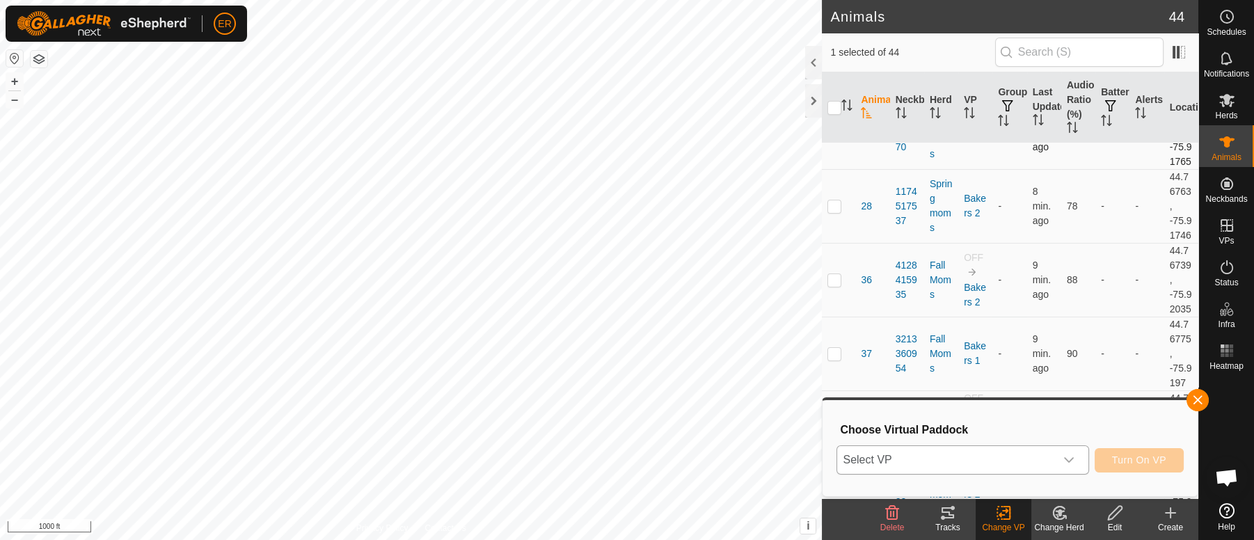
click at [833, 138] on p-checkbox at bounding box center [834, 132] width 14 height 11
checkbox input "false"
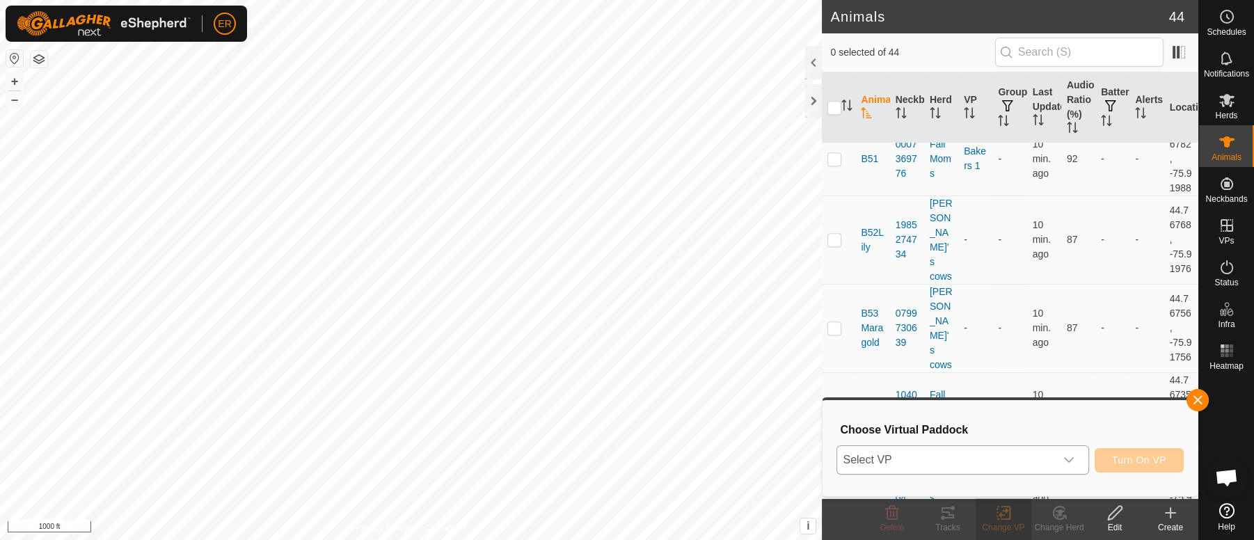
scroll to position [1239, 0]
click at [835, 17] on p-checkbox at bounding box center [834, 11] width 14 height 11
checkbox input "true"
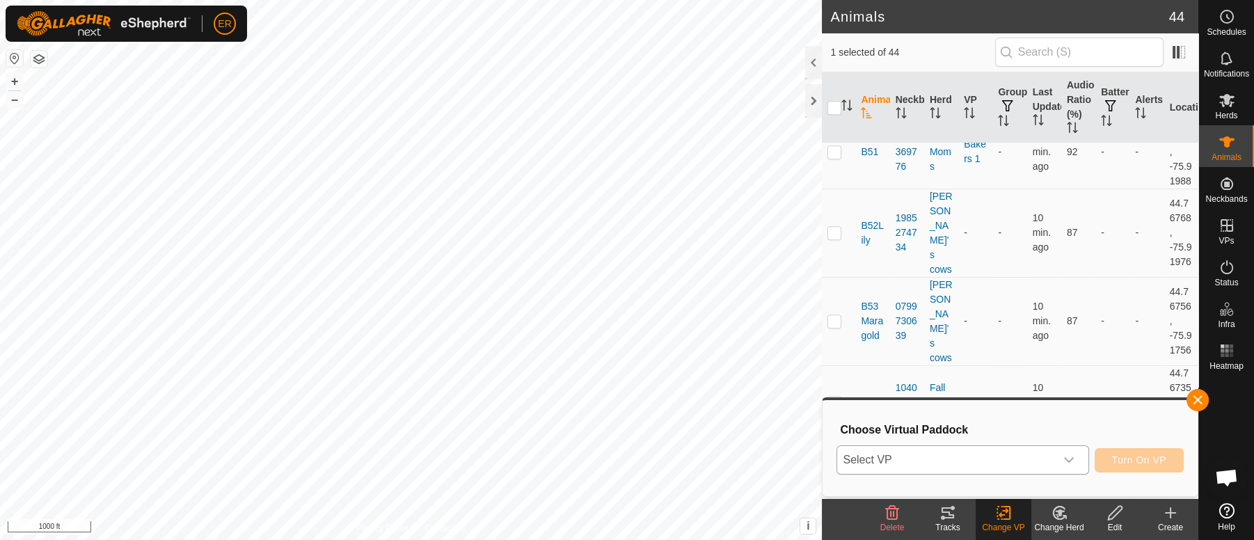
click at [1065, 456] on icon "dropdown trigger" at bounding box center [1068, 459] width 11 height 11
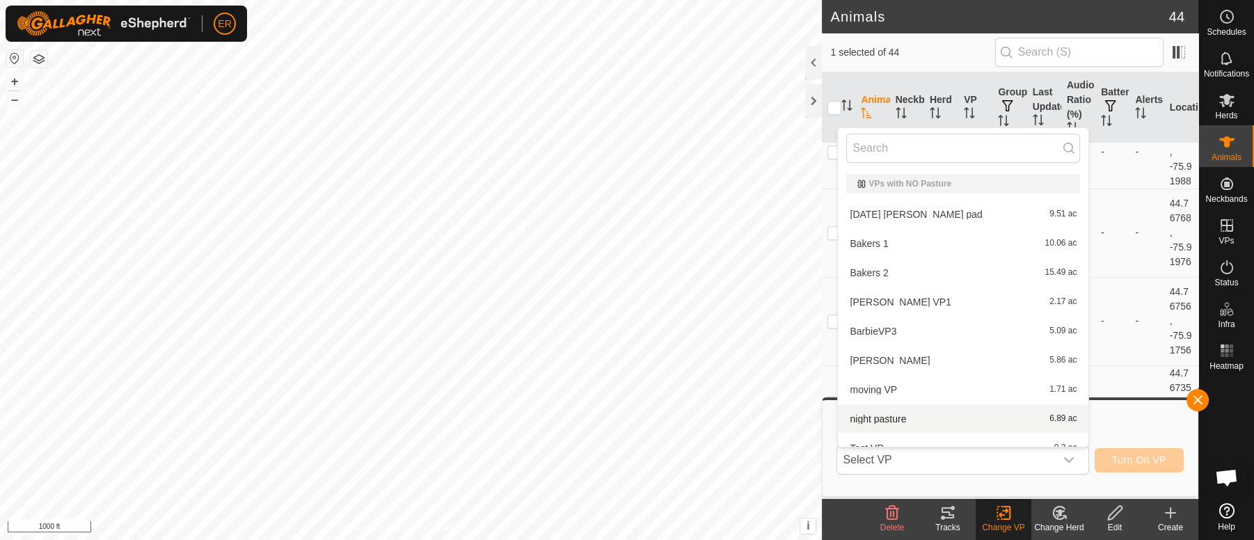
scroll to position [15, 0]
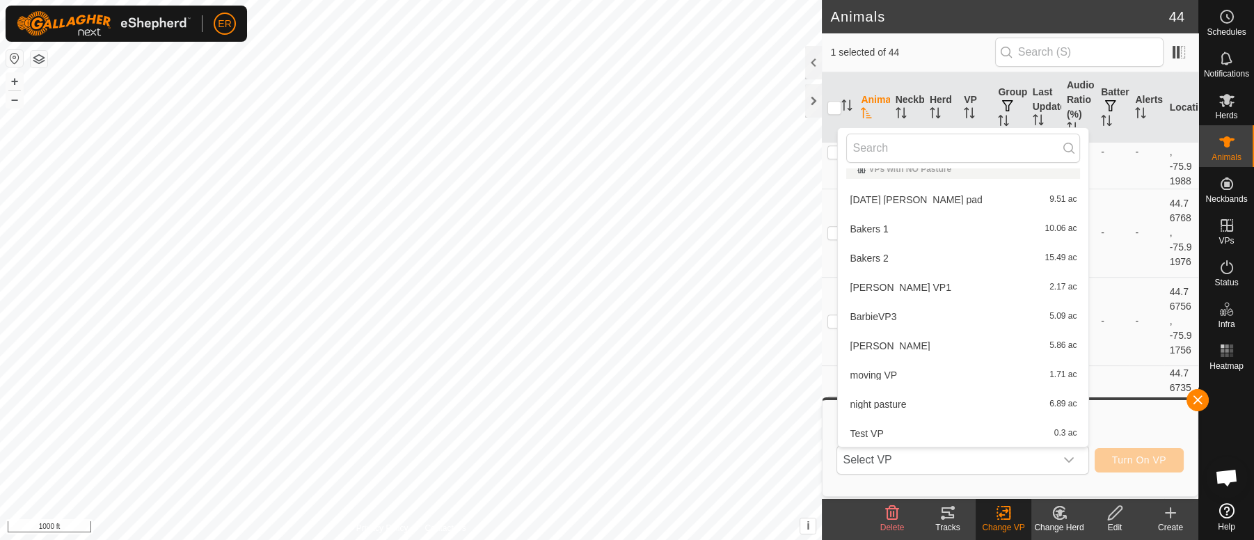
click at [857, 259] on li "Bakers 2 15.49 ac" at bounding box center [963, 258] width 250 height 28
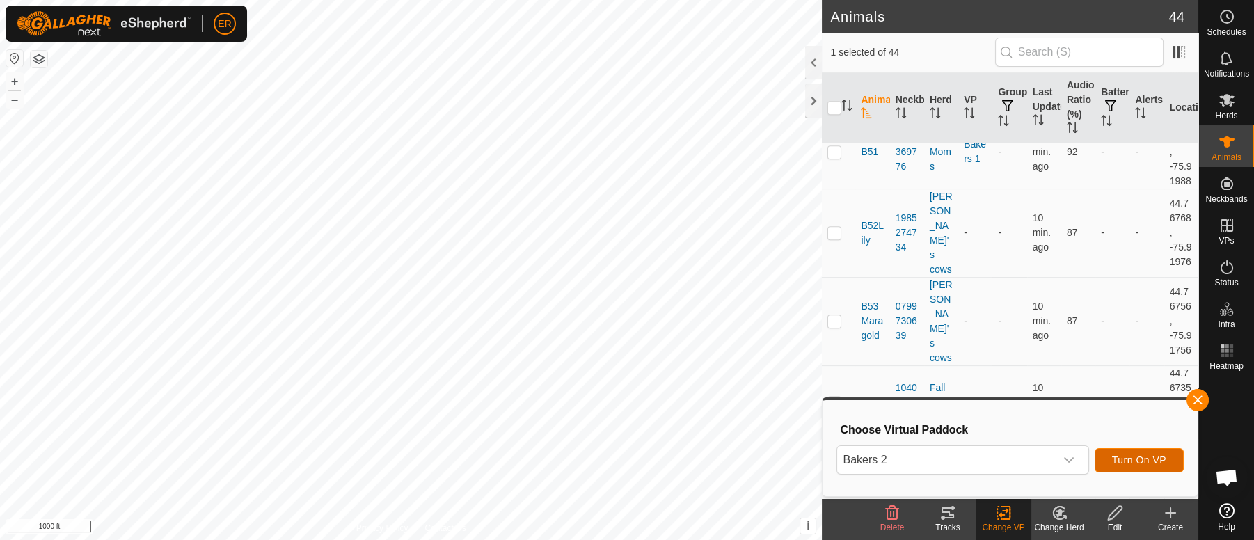
click at [1126, 463] on span "Turn On VP" at bounding box center [1139, 459] width 54 height 11
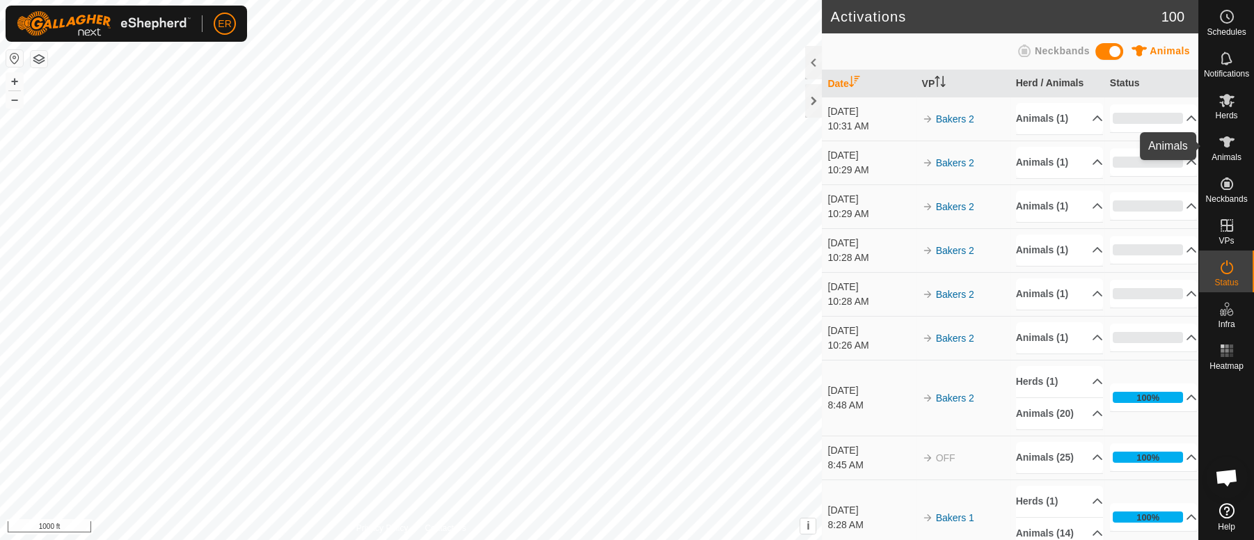
click at [1227, 140] on icon at bounding box center [1226, 141] width 15 height 11
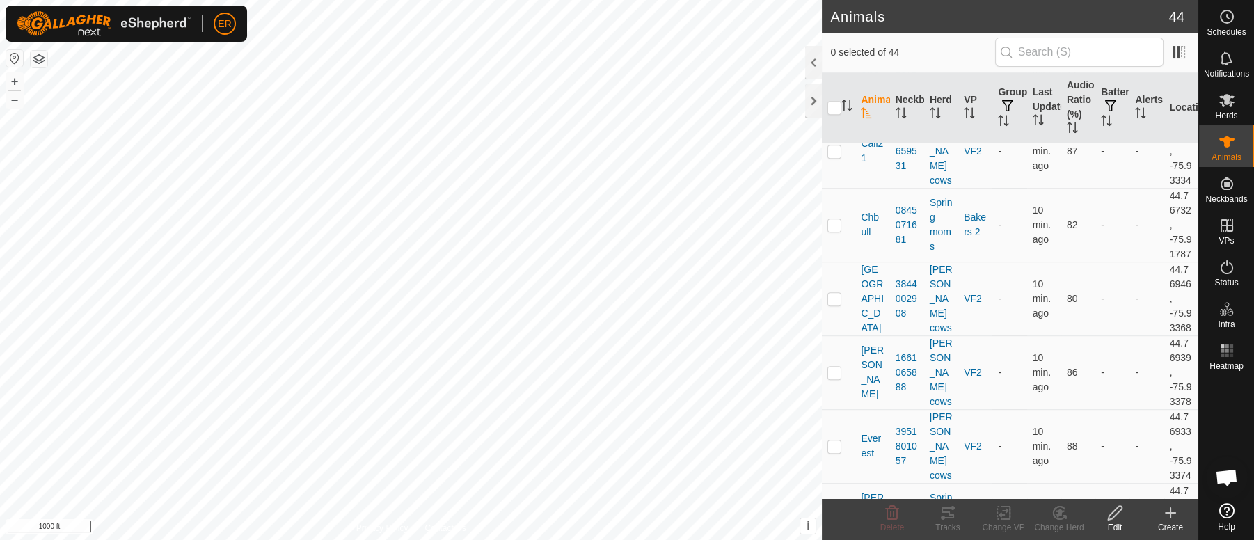
scroll to position [1868, 0]
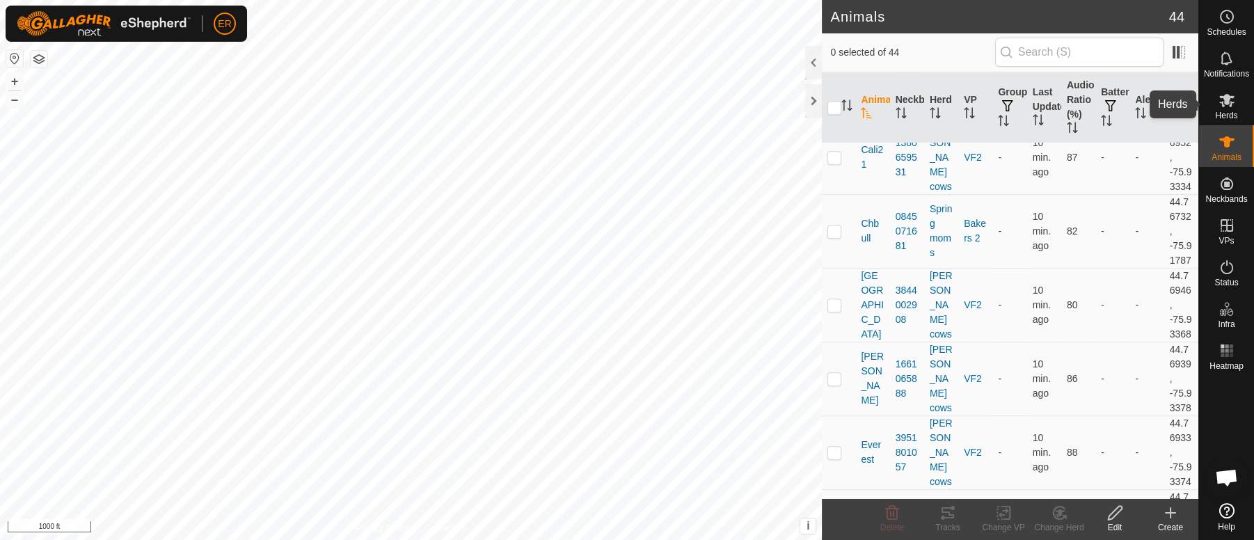
click at [1224, 94] on icon at bounding box center [1226, 100] width 17 height 17
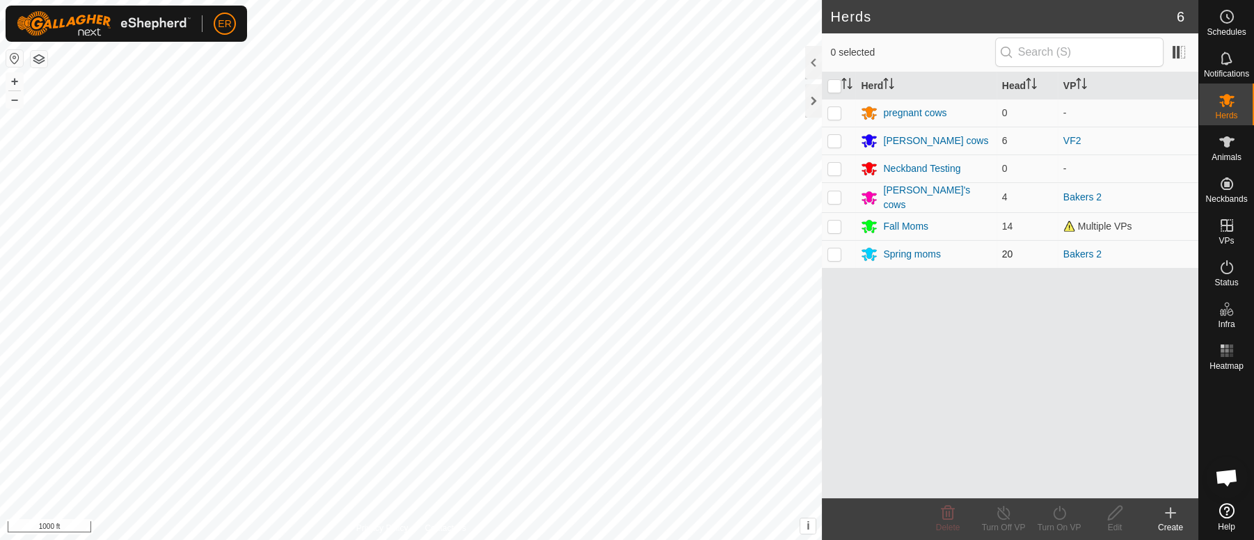
click at [833, 250] on p-checkbox at bounding box center [834, 253] width 14 height 11
checkbox input "true"
click at [1002, 511] on icon at bounding box center [1003, 513] width 13 height 14
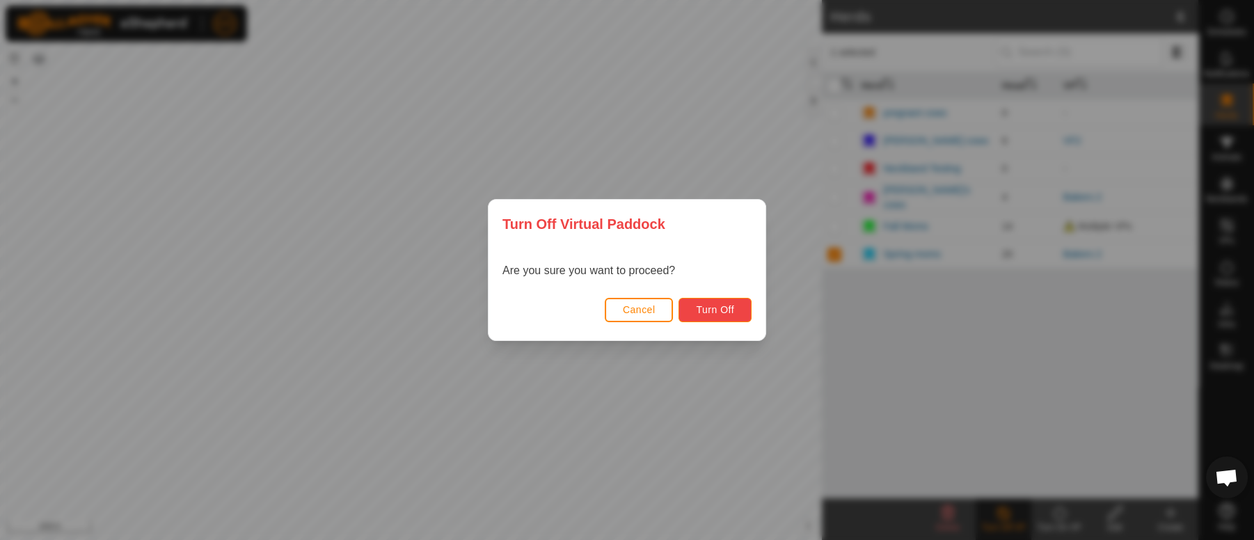
click at [726, 310] on span "Turn Off" at bounding box center [715, 309] width 38 height 11
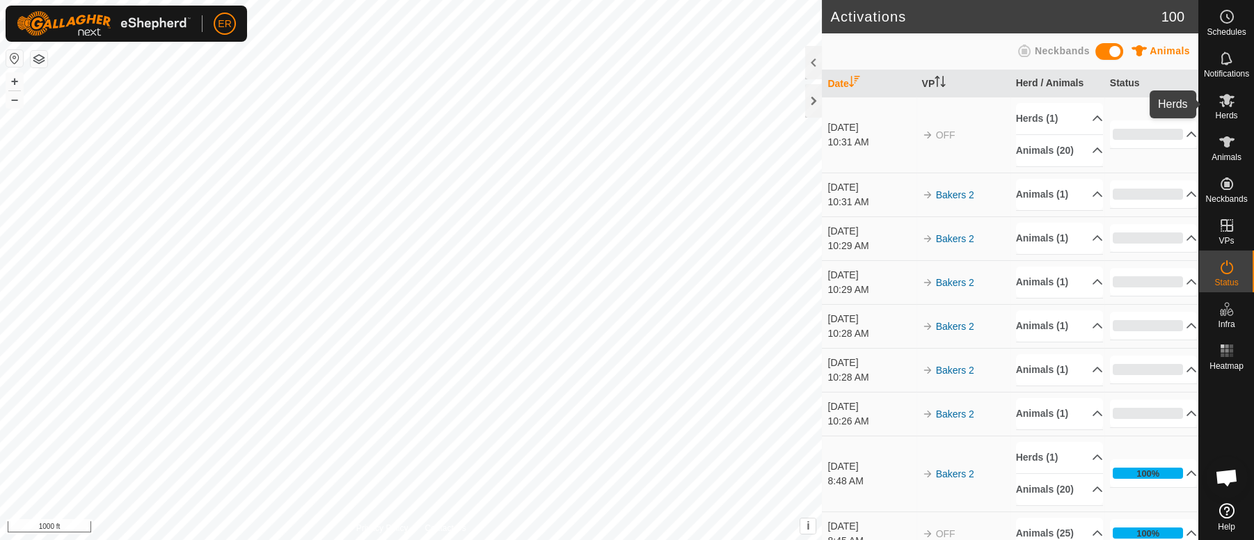
click at [1222, 97] on icon at bounding box center [1226, 100] width 15 height 13
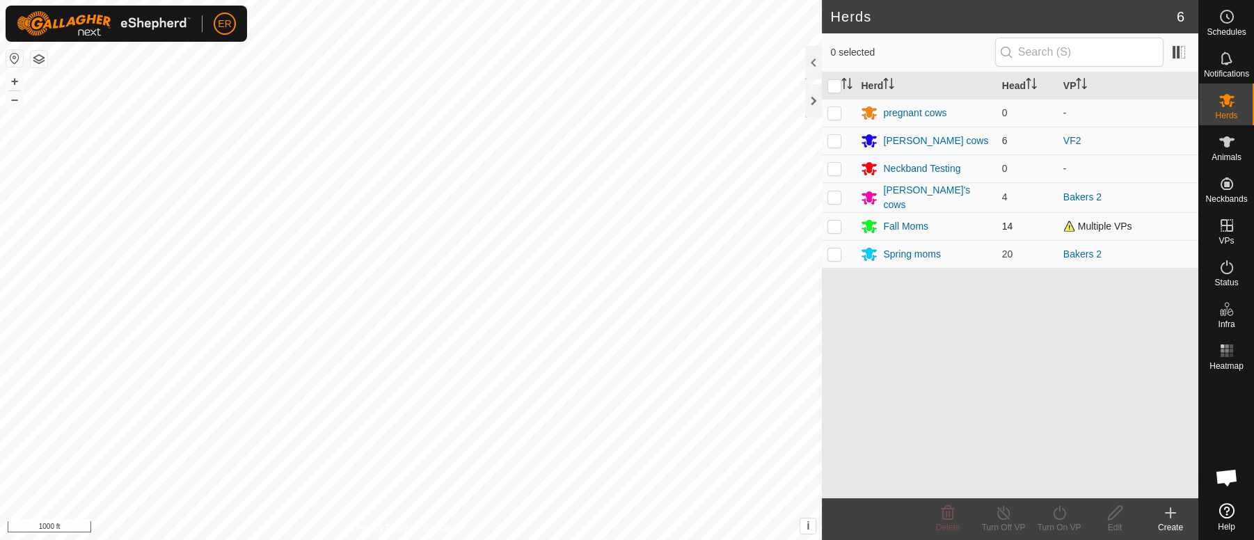
click at [835, 223] on p-checkbox at bounding box center [834, 226] width 14 height 11
checkbox input "true"
click at [1057, 515] on icon at bounding box center [1058, 512] width 17 height 17
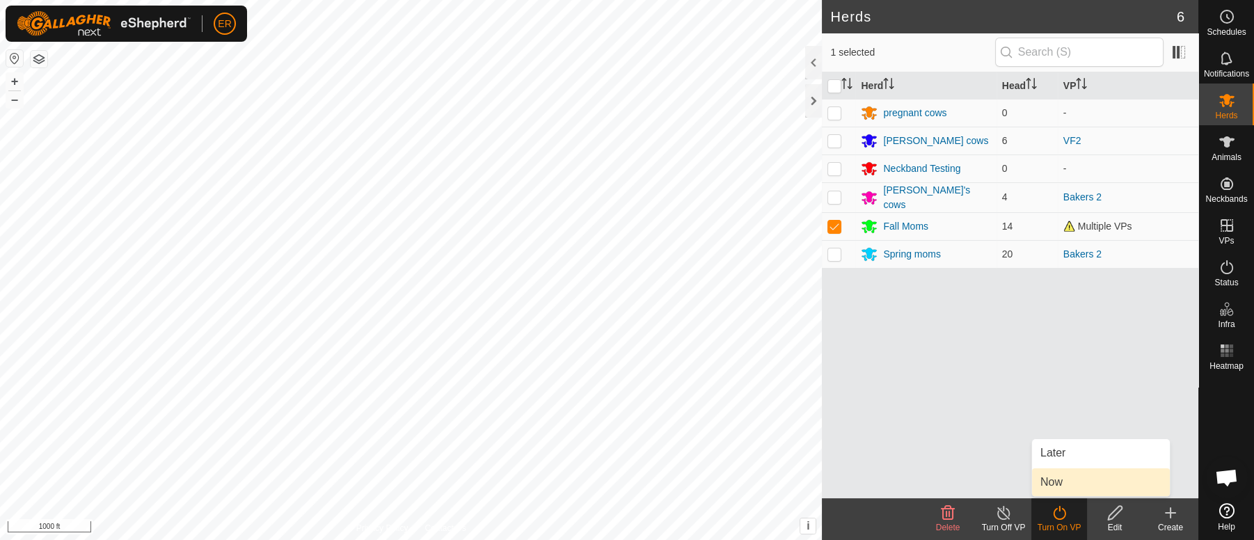
click at [1054, 484] on link "Now" at bounding box center [1101, 482] width 138 height 28
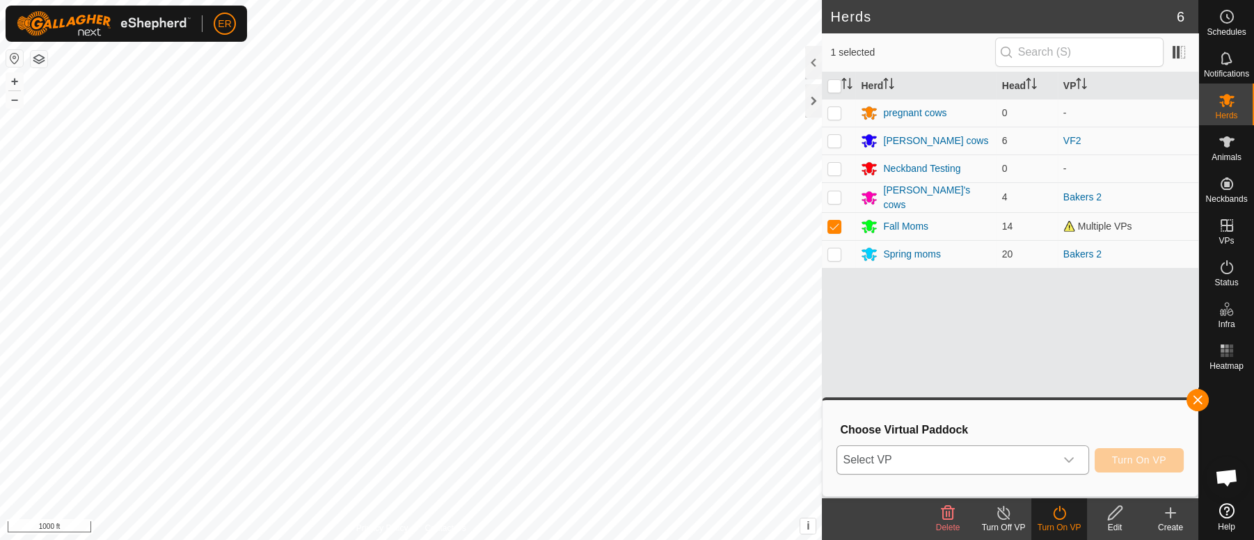
click at [1073, 456] on icon "dropdown trigger" at bounding box center [1068, 459] width 11 height 11
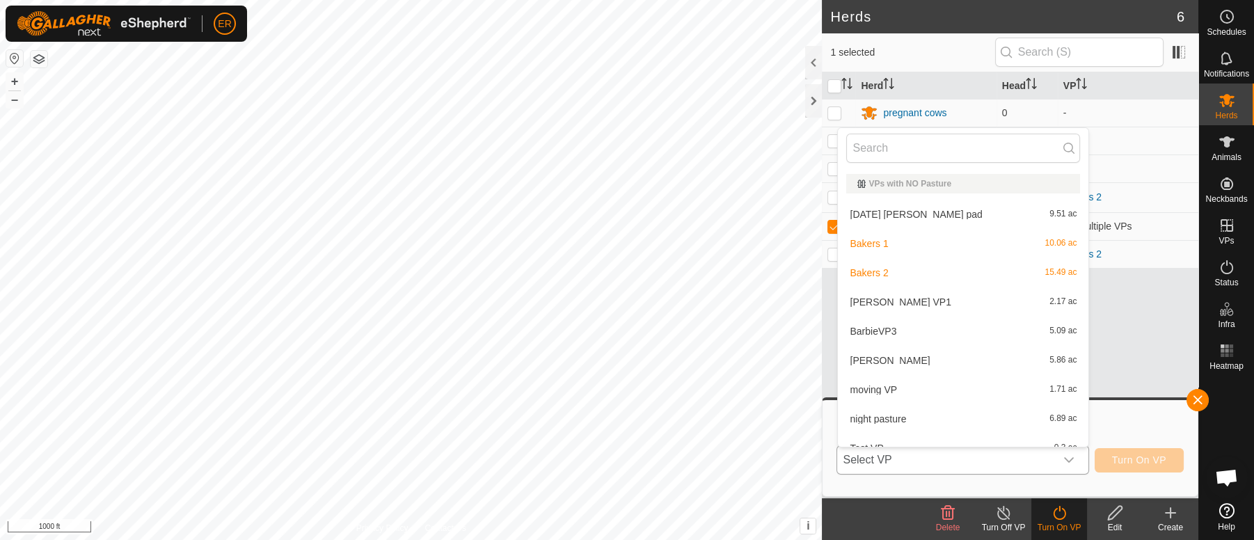
scroll to position [15, 0]
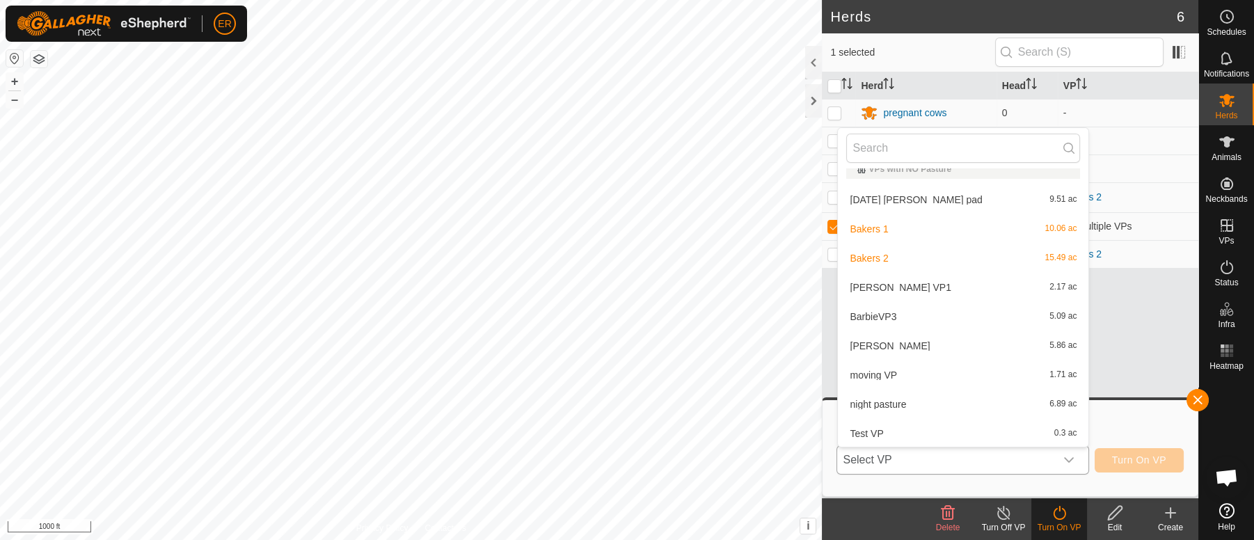
click at [865, 258] on li "Bakers 2 15.49 ac" at bounding box center [963, 258] width 250 height 28
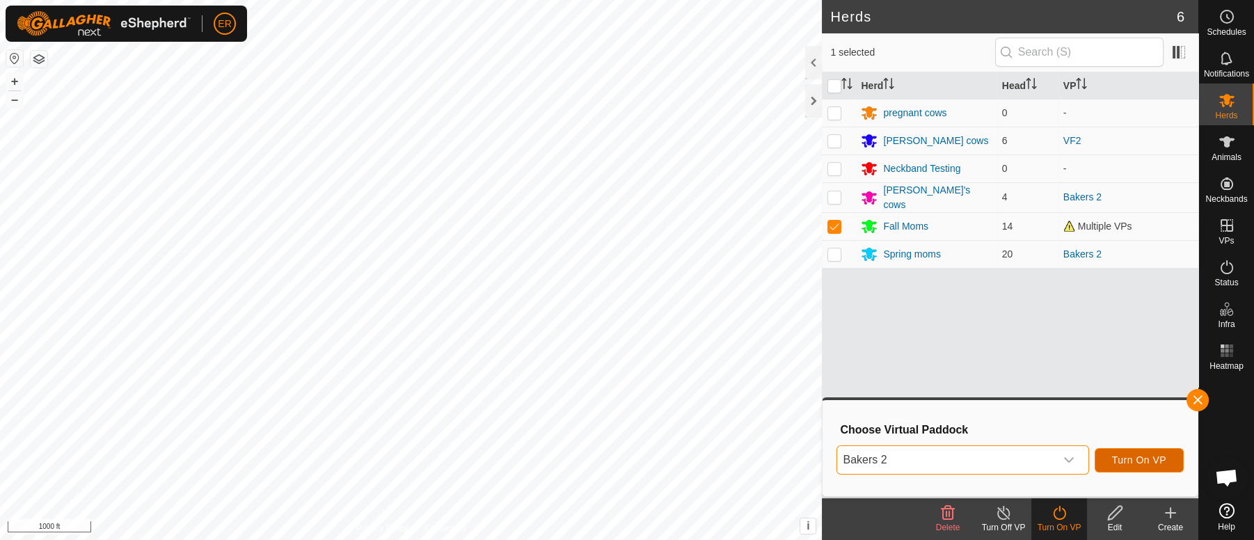
click at [1120, 458] on span "Turn On VP" at bounding box center [1139, 459] width 54 height 11
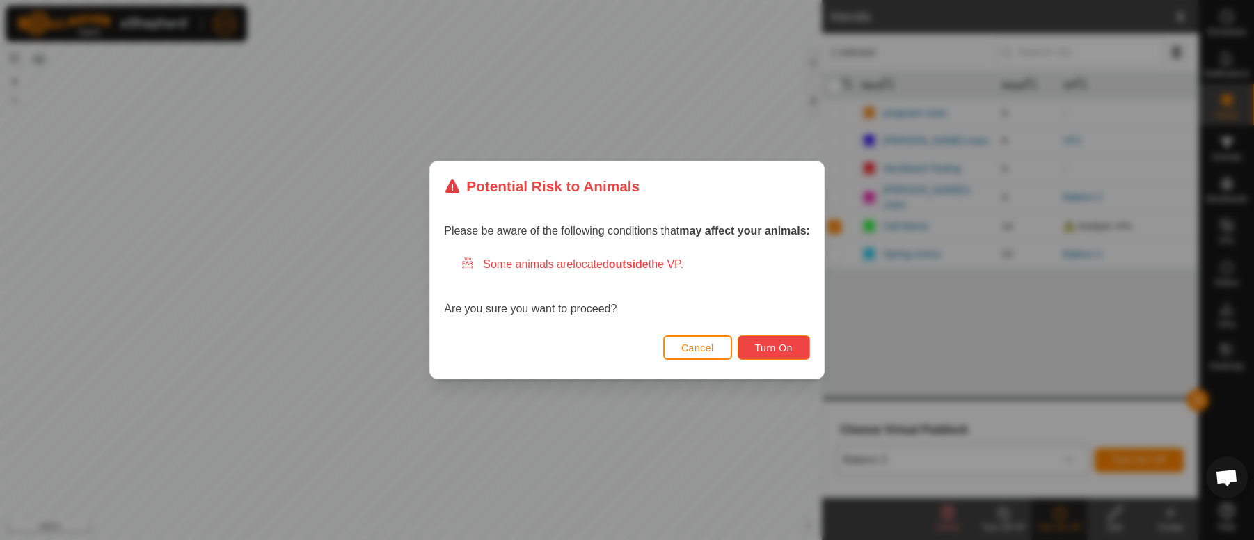
click at [772, 350] on span "Turn On" at bounding box center [774, 347] width 38 height 11
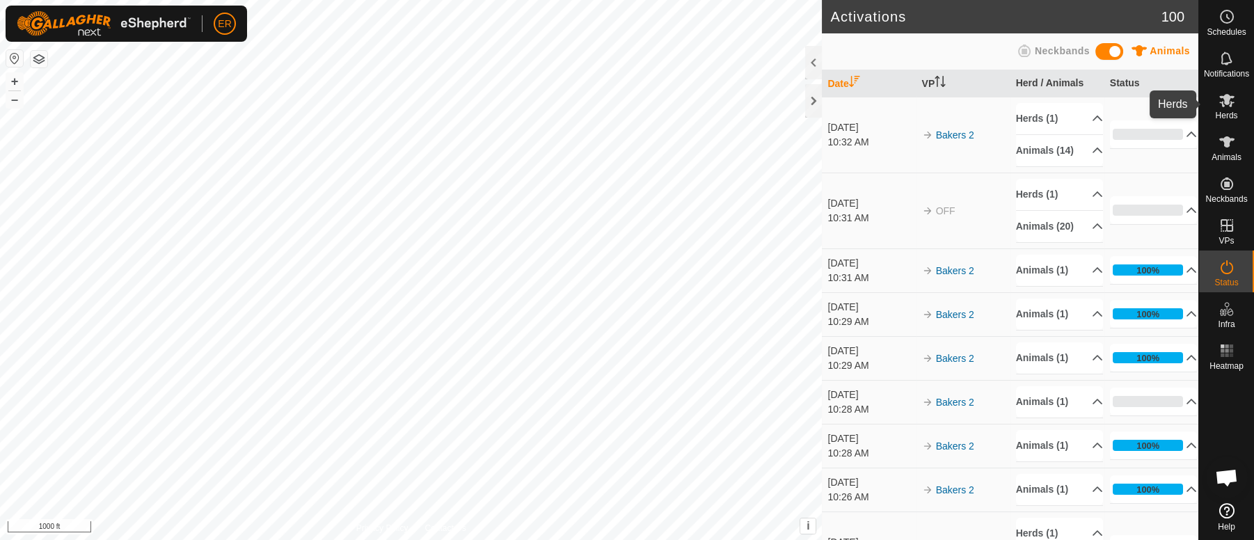
click at [1228, 100] on icon at bounding box center [1226, 100] width 15 height 13
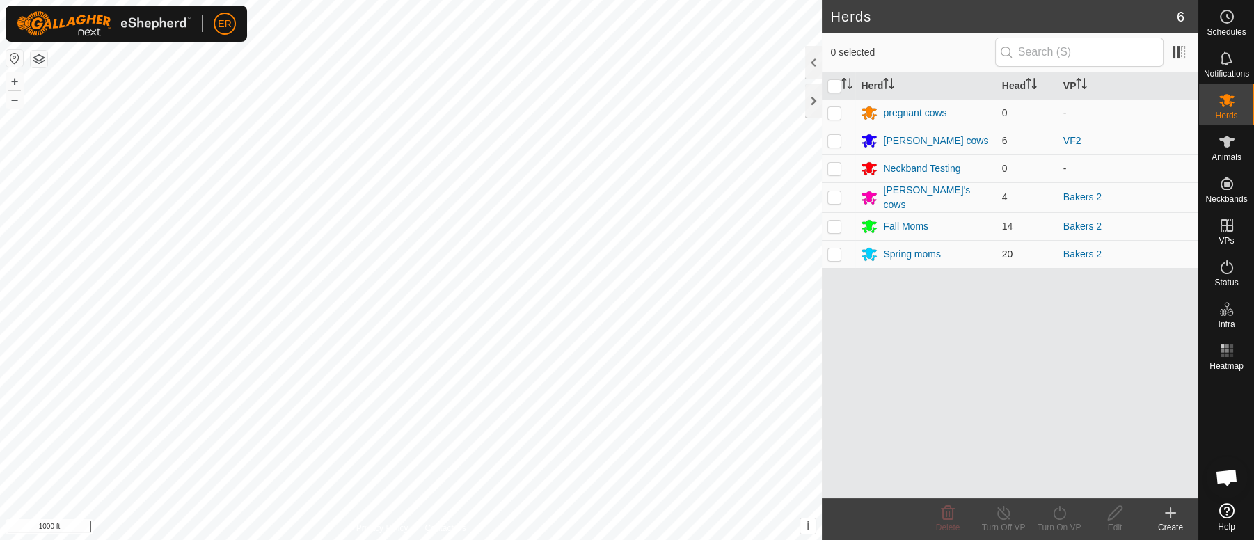
click at [827, 255] on p-checkbox at bounding box center [834, 253] width 14 height 11
checkbox input "true"
click at [1224, 140] on icon at bounding box center [1226, 141] width 15 height 11
